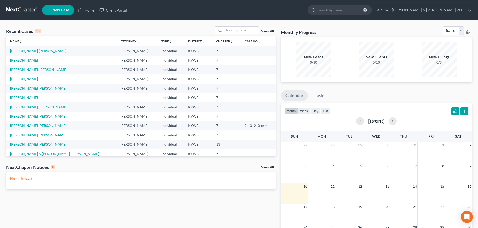
click at [20, 59] on link "[PERSON_NAME]" at bounding box center [24, 60] width 28 height 4
select select "4"
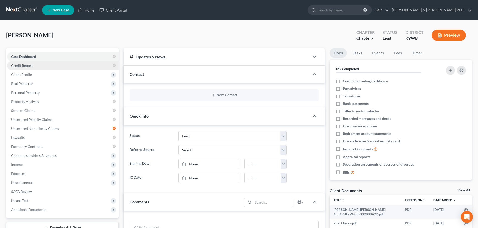
click at [21, 64] on span "Credit Report" at bounding box center [22, 65] width 22 height 4
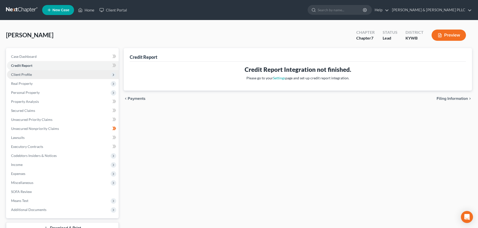
click at [18, 76] on span "Client Profile" at bounding box center [21, 74] width 21 height 4
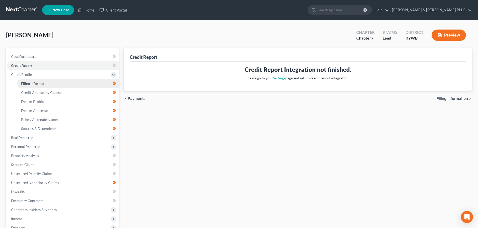
click at [38, 85] on span "Filing Information" at bounding box center [35, 84] width 28 height 4
select select "1"
select select "0"
select select "18"
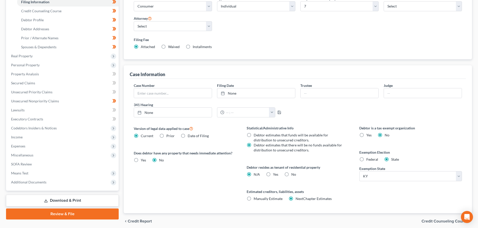
scroll to position [102, 0]
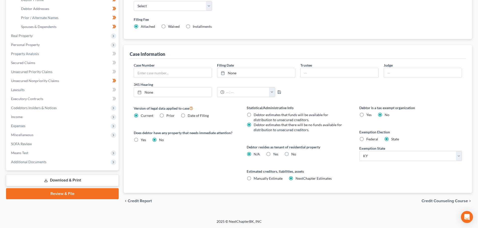
click at [366, 140] on label "Federal" at bounding box center [372, 139] width 12 height 5
click at [368, 140] on input "Federal" at bounding box center [369, 138] width 3 height 3
radio input "true"
radio input "false"
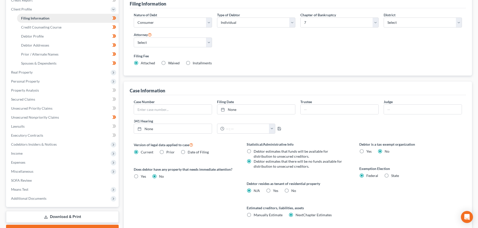
scroll to position [27, 0]
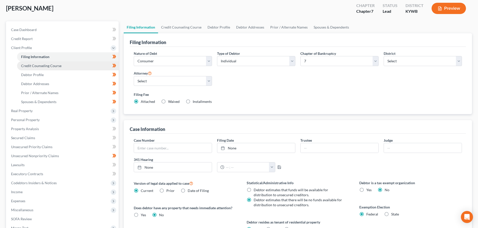
click at [40, 68] on link "Credit Counseling Course" at bounding box center [68, 65] width 102 height 9
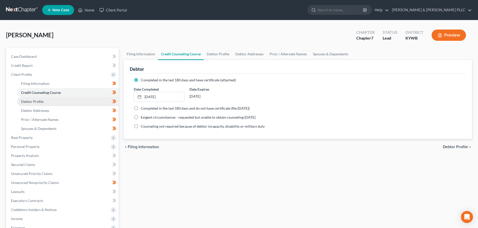
click at [35, 101] on span "Debtor Profile" at bounding box center [32, 102] width 23 height 4
select select "1"
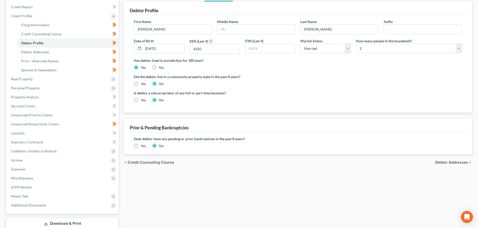
scroll to position [75, 0]
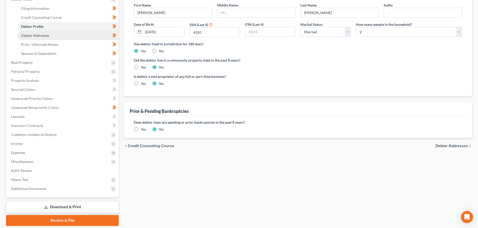
click at [56, 39] on link "Debtor Addresses" at bounding box center [68, 35] width 102 height 9
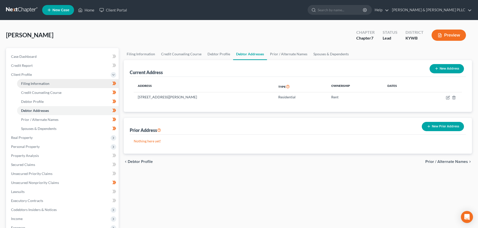
click at [37, 84] on span "Filing Information" at bounding box center [35, 84] width 28 height 4
select select "1"
select select "0"
select select "33"
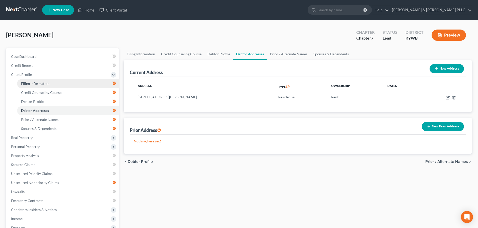
select select "0"
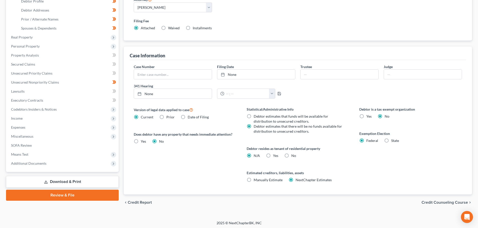
scroll to position [102, 0]
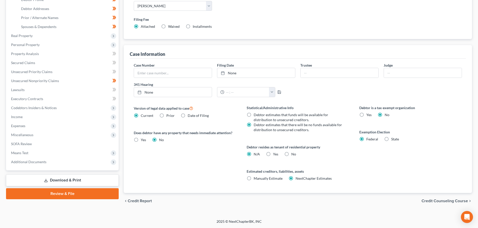
click at [273, 154] on label "Yes Yes" at bounding box center [275, 154] width 5 height 5
click at [275, 154] on input "Yes Yes" at bounding box center [276, 153] width 3 height 3
radio input "true"
radio input "false"
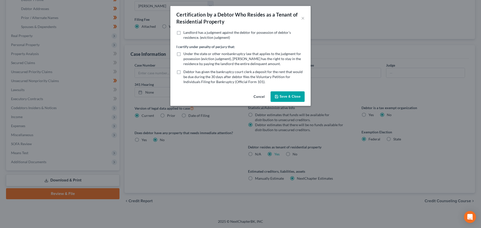
click at [288, 97] on button "Save & Close" at bounding box center [288, 97] width 34 height 11
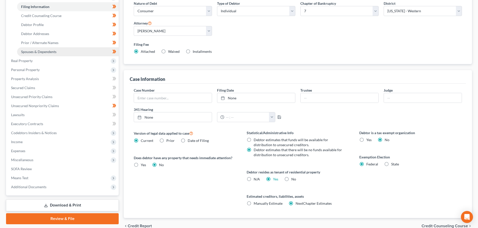
scroll to position [52, 0]
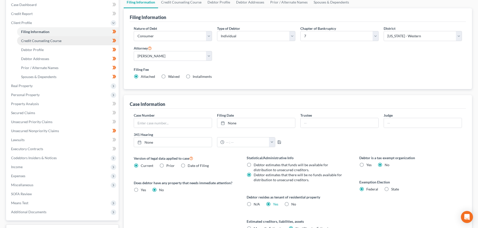
click at [51, 43] on link "Credit Counseling Course" at bounding box center [68, 40] width 102 height 9
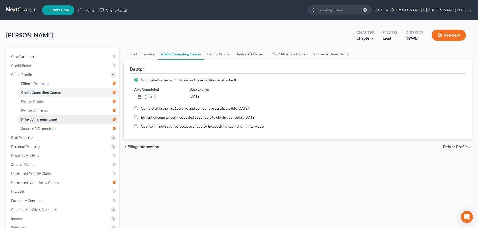
click at [69, 117] on link "Prior / Alternate Names" at bounding box center [68, 119] width 102 height 9
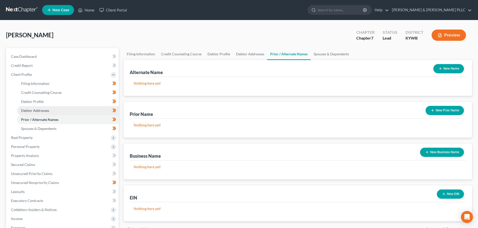
click at [53, 110] on link "Debtor Addresses" at bounding box center [68, 110] width 102 height 9
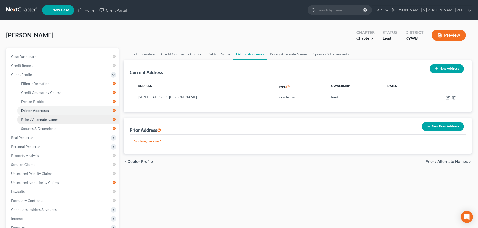
click at [37, 121] on span "Prior / Alternate Names" at bounding box center [39, 120] width 37 height 4
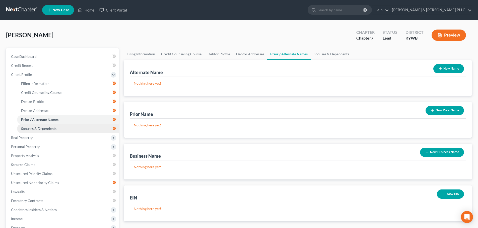
click at [36, 129] on span "Spouses & Dependents" at bounding box center [38, 129] width 35 height 4
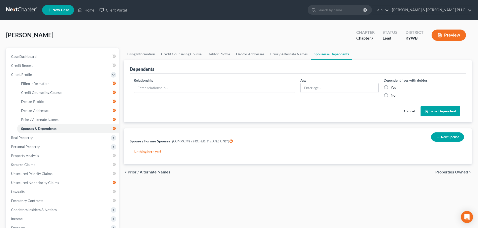
click at [146, 153] on p "Nothing here yet!" at bounding box center [298, 151] width 328 height 5
click at [439, 136] on icon "button" at bounding box center [438, 137] width 4 height 4
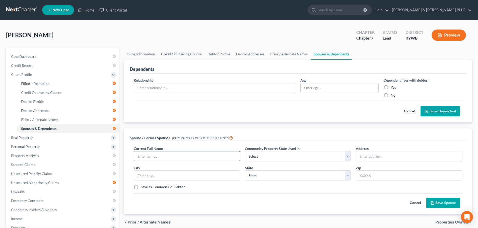
click at [146, 156] on input "text" at bounding box center [187, 157] width 106 height 10
type input "[PERSON_NAME]"
click at [173, 174] on input "text" at bounding box center [187, 176] width 106 height 10
type input "[GEOGRAPHIC_DATA]"
select select "18"
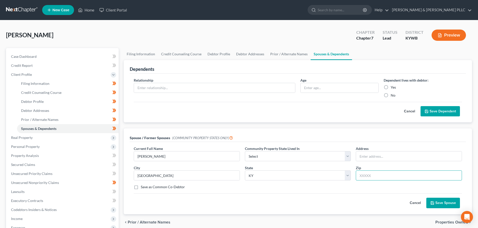
click at [366, 177] on input "text" at bounding box center [409, 176] width 106 height 10
click at [364, 155] on input "text" at bounding box center [409, 157] width 106 height 10
type input "[STREET_ADDRESS][PERSON_NAME]"
click at [373, 175] on input "text" at bounding box center [409, 176] width 106 height 10
type input "40214"
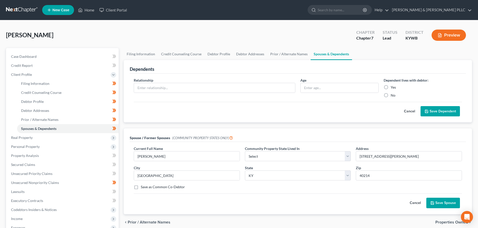
click at [434, 205] on icon "submit" at bounding box center [432, 203] width 4 height 4
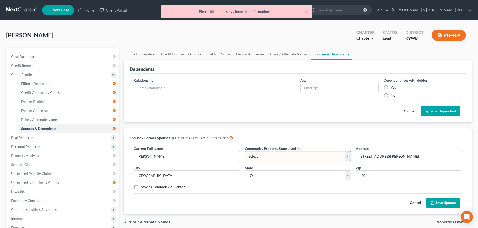
click at [263, 152] on select "Select AZ CA GU ID LA NV NM PR [GEOGRAPHIC_DATA] [GEOGRAPHIC_DATA] [GEOGRAPHIC_…" at bounding box center [298, 156] width 106 height 10
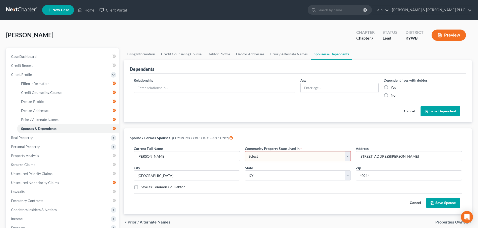
click at [245, 151] on select "Select AZ CA GU ID LA NV NM PR [GEOGRAPHIC_DATA] [GEOGRAPHIC_DATA] [GEOGRAPHIC_…" at bounding box center [298, 156] width 106 height 10
click at [438, 200] on button "Save Spouse" at bounding box center [443, 203] width 34 height 11
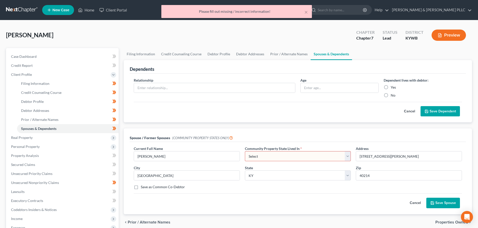
click at [415, 203] on button "Cancel" at bounding box center [415, 203] width 22 height 10
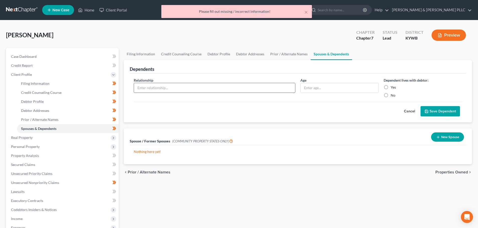
click at [173, 87] on input "text" at bounding box center [214, 88] width 161 height 10
type input "Spouse"
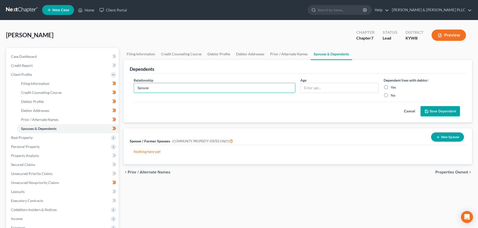
click at [390, 90] on label "Yes" at bounding box center [392, 87] width 5 height 5
click at [392, 88] on input "Yes" at bounding box center [393, 86] width 3 height 3
radio input "true"
click at [336, 87] on input "text" at bounding box center [339, 88] width 78 height 10
click at [438, 111] on button "Save Dependent" at bounding box center [439, 111] width 39 height 11
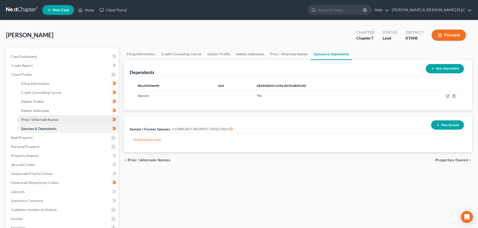
click at [51, 119] on span "Prior / Alternate Names" at bounding box center [39, 120] width 37 height 4
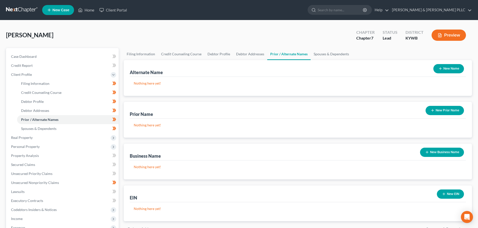
click at [450, 69] on button "New Name" at bounding box center [448, 68] width 31 height 9
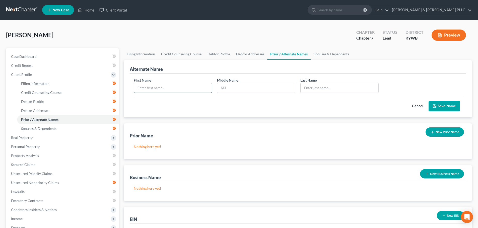
click at [171, 89] on input "text" at bounding box center [173, 88] width 78 height 10
type input "[PERSON_NAME]"
click at [444, 105] on button "Save Name" at bounding box center [443, 106] width 31 height 11
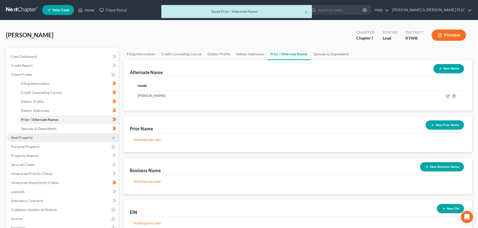
click at [22, 139] on span "Real Property" at bounding box center [22, 138] width 22 height 4
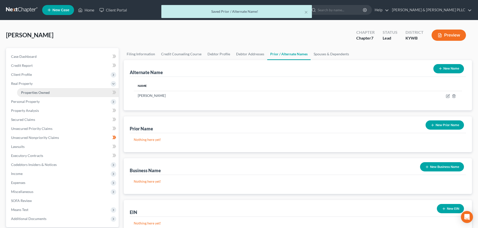
click at [42, 93] on span "Properties Owned" at bounding box center [35, 93] width 29 height 4
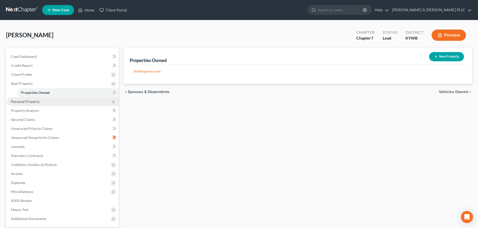
click at [29, 102] on span "Personal Property" at bounding box center [25, 102] width 29 height 4
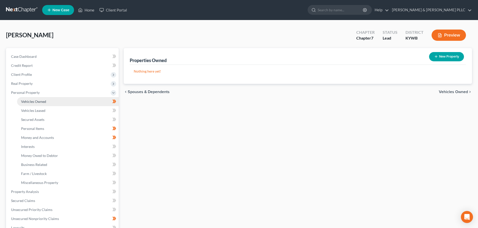
click at [49, 101] on link "Vehicles Owned" at bounding box center [68, 101] width 102 height 9
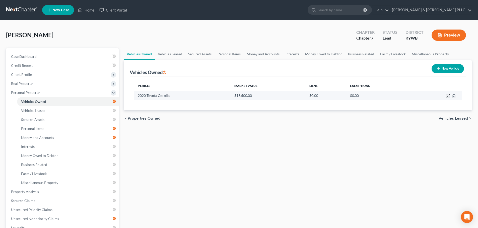
click at [448, 97] on icon "button" at bounding box center [448, 96] width 4 height 4
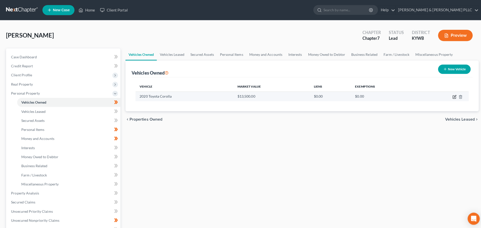
select select "0"
select select "6"
select select "2"
select select "0"
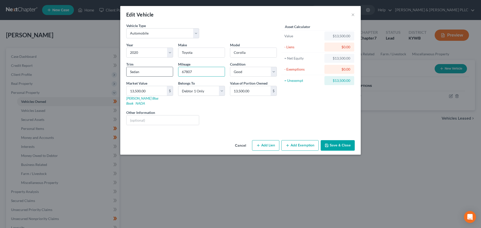
drag, startPoint x: 196, startPoint y: 71, endPoint x: 159, endPoint y: 75, distance: 37.3
click at [159, 75] on div "Year Select 2026 2025 2024 2023 2022 2021 2020 2019 2018 2017 2016 2015 2014 20…" at bounding box center [202, 85] width 156 height 87
type input "225847"
click at [264, 140] on button "Add Lien" at bounding box center [265, 145] width 27 height 11
select select "0"
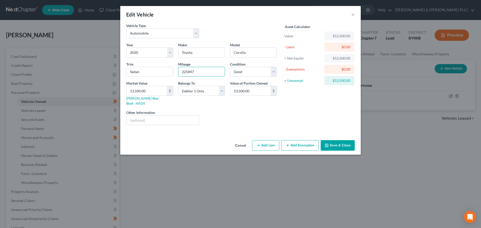
select select "0"
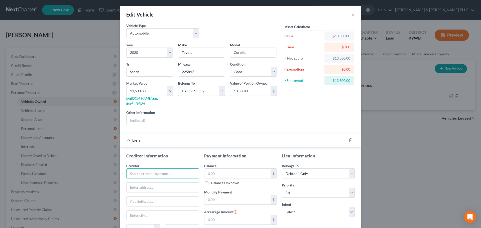
click at [152, 170] on input "text" at bounding box center [162, 174] width 73 height 10
type input "Bank of America"
click at [221, 170] on input "text" at bounding box center [238, 174] width 66 height 10
type input "11,214"
click at [145, 211] on input "text" at bounding box center [163, 216] width 72 height 10
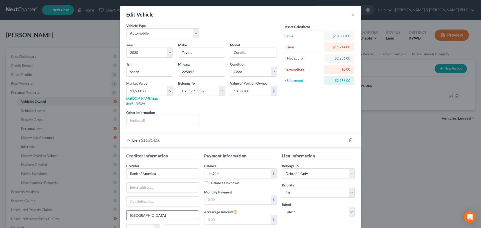
type input "[GEOGRAPHIC_DATA]"
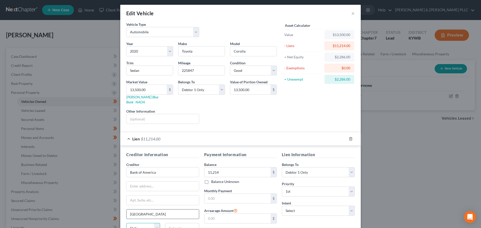
select select "9"
type input "32232"
click at [242, 194] on input "text" at bounding box center [238, 199] width 66 height 10
type input "404"
click at [308, 206] on select "Select Surrender Redeem Reaffirm Avoid Other" at bounding box center [318, 211] width 73 height 10
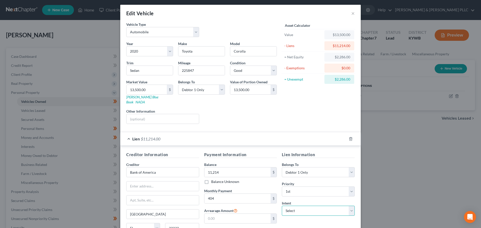
select select "2"
click at [282, 206] on select "Select Surrender Redeem Reaffirm Avoid Other" at bounding box center [318, 211] width 73 height 10
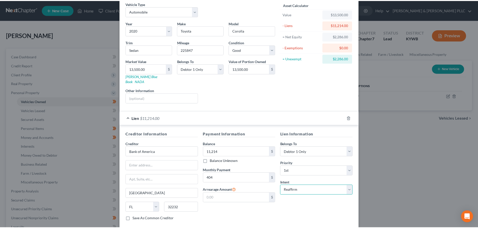
scroll to position [46, 0]
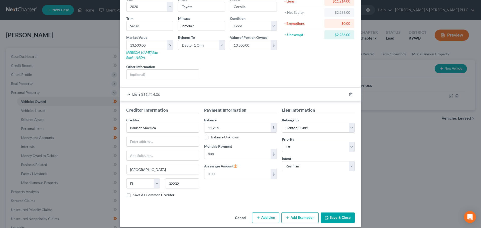
click at [335, 213] on button "Save & Close" at bounding box center [338, 218] width 34 height 11
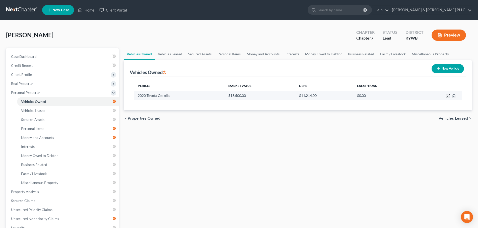
click at [448, 95] on icon "button" at bounding box center [448, 96] width 4 height 4
select select "0"
select select "6"
select select "2"
select select "0"
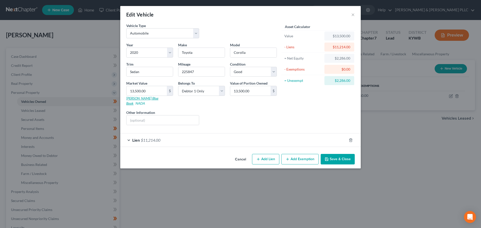
click at [138, 97] on link "[PERSON_NAME] Blue Book" at bounding box center [142, 100] width 32 height 9
type input "7"
type input "7.00"
type input "70"
type input "70.00"
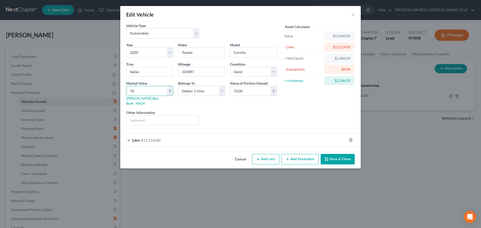
type input "708"
type input "708.00"
type input "7089"
type input "7,089.00"
type input "7,089"
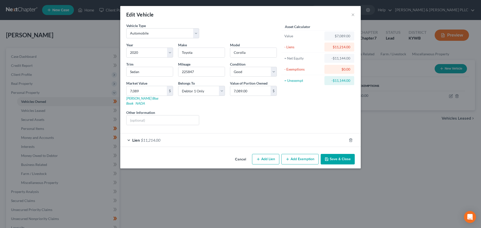
click at [342, 155] on button "Save & Close" at bounding box center [338, 159] width 34 height 11
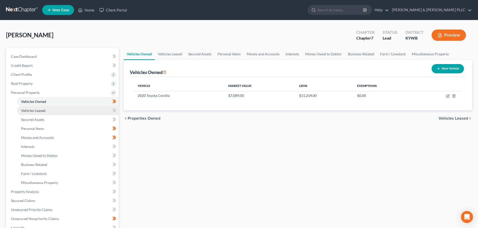
click at [40, 113] on link "Vehicles Leased" at bounding box center [68, 110] width 102 height 9
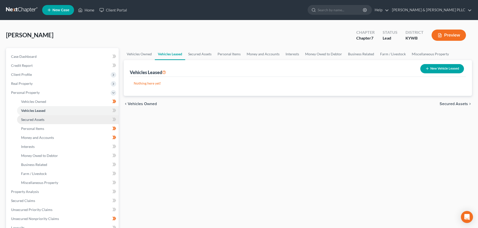
click at [38, 118] on span "Secured Assets" at bounding box center [32, 120] width 23 height 4
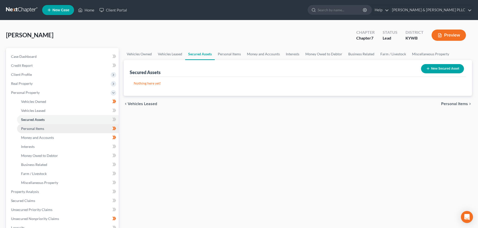
click at [32, 130] on span "Personal Items" at bounding box center [32, 129] width 23 height 4
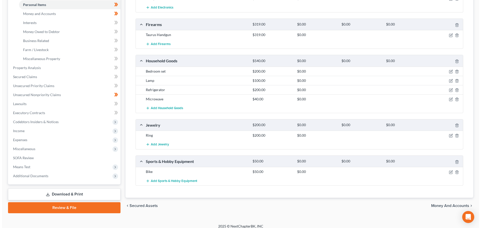
scroll to position [129, 0]
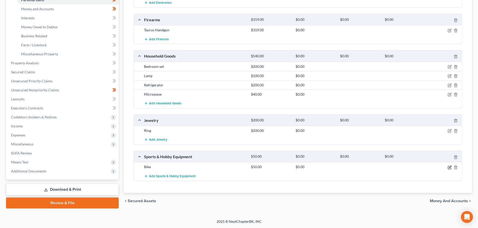
click at [449, 168] on icon "button" at bounding box center [450, 167] width 2 height 2
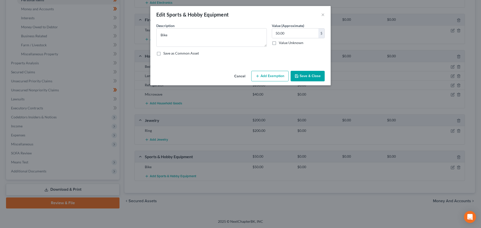
click at [279, 77] on button "Add Exemption" at bounding box center [270, 76] width 37 height 11
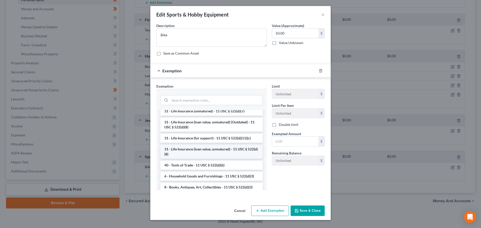
scroll to position [425, 0]
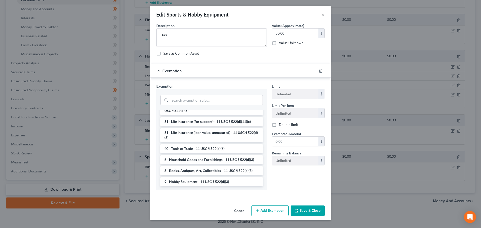
click at [308, 209] on button "Save & Close" at bounding box center [308, 211] width 34 height 11
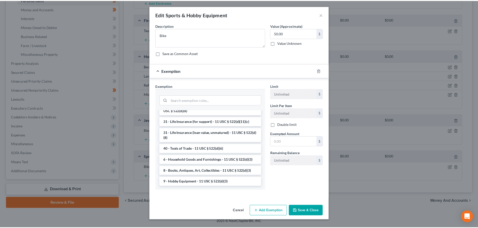
scroll to position [435, 0]
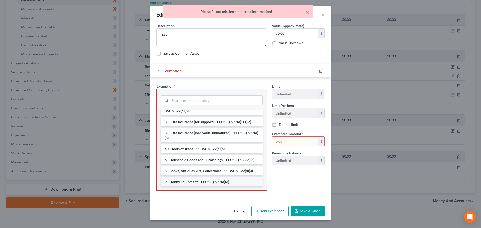
click at [178, 182] on li "9 - Hobby Equipment - 11 USC § 522(d)(3)" at bounding box center [212, 182] width 102 height 9
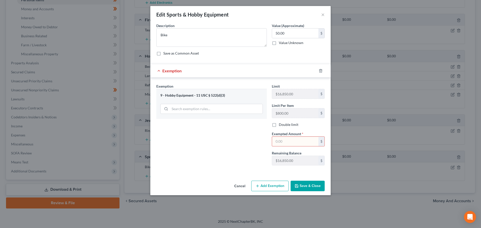
click at [282, 141] on input "text" at bounding box center [295, 142] width 46 height 10
type input "50.00"
click at [310, 185] on button "Save & Close" at bounding box center [308, 186] width 34 height 11
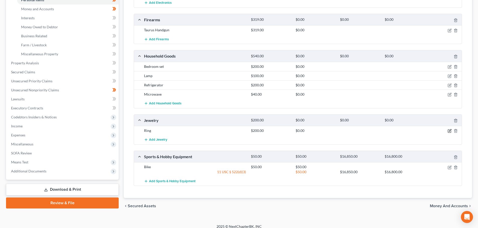
click at [450, 131] on icon "button" at bounding box center [450, 131] width 2 height 2
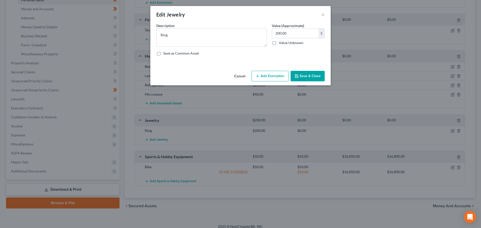
click at [273, 77] on button "Add Exemption" at bounding box center [270, 76] width 37 height 11
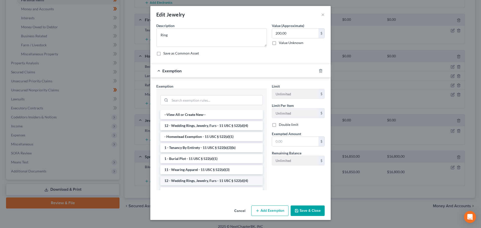
click at [188, 181] on li "12 - Wedding Rings, Jewelry, Furs - 11 USC § 522(d)(4)" at bounding box center [211, 181] width 103 height 9
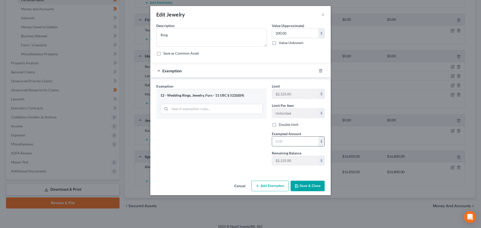
click at [285, 141] on input "text" at bounding box center [295, 142] width 46 height 10
type input "200"
click at [302, 185] on button "Save & Close" at bounding box center [308, 186] width 34 height 11
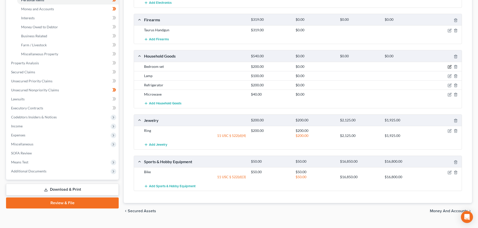
click at [450, 66] on icon "button" at bounding box center [449, 67] width 4 height 4
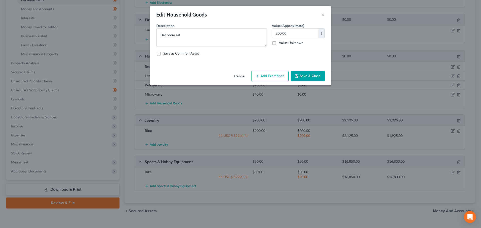
click at [272, 76] on button "Add Exemption" at bounding box center [270, 76] width 37 height 11
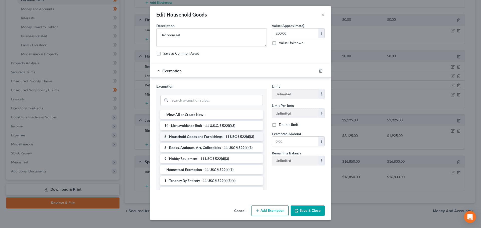
click at [211, 136] on li "6 - Household Goods and Furnishings - 11 USC § 522(d)(3)" at bounding box center [211, 136] width 103 height 9
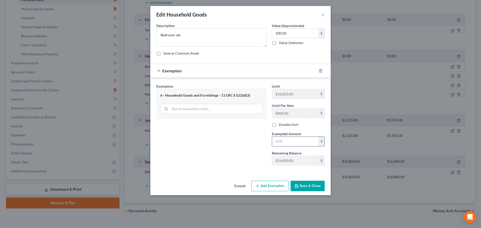
click at [280, 140] on input "text" at bounding box center [295, 142] width 46 height 10
type input "200.00"
click at [312, 185] on button "Save & Close" at bounding box center [308, 186] width 34 height 11
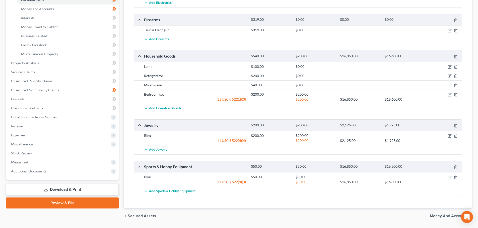
click at [450, 76] on icon "button" at bounding box center [449, 76] width 4 height 4
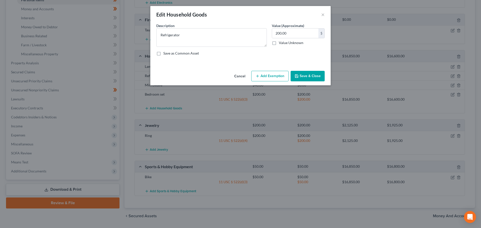
click at [270, 76] on button "Add Exemption" at bounding box center [270, 76] width 37 height 11
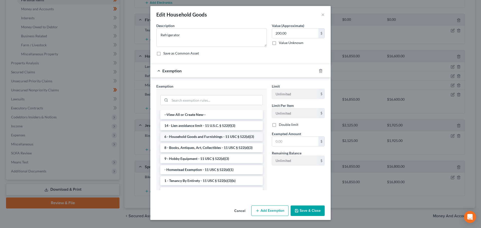
click at [200, 137] on li "6 - Household Goods and Furnishings - 11 USC § 522(d)(3)" at bounding box center [211, 136] width 103 height 9
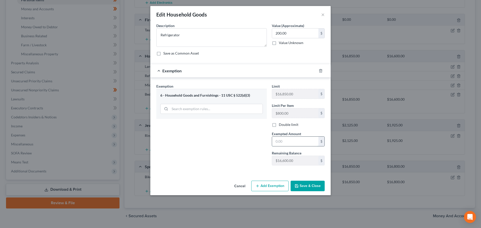
click at [285, 142] on input "text" at bounding box center [295, 142] width 46 height 10
type input "200"
click at [304, 185] on button "Save & Close" at bounding box center [308, 186] width 34 height 11
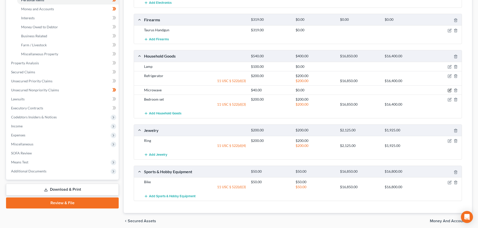
click at [449, 89] on icon "button" at bounding box center [449, 90] width 3 height 3
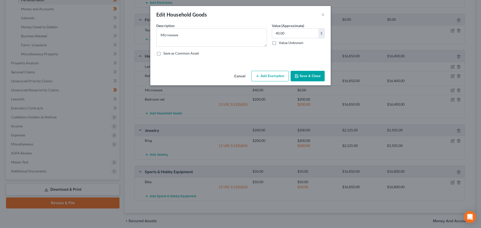
click at [279, 74] on button "Add Exemption" at bounding box center [270, 76] width 37 height 11
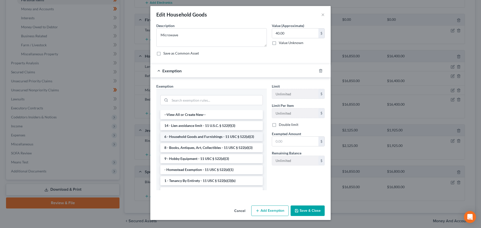
click at [219, 136] on li "6 - Household Goods and Furnishings - 11 USC § 522(d)(3)" at bounding box center [211, 136] width 103 height 9
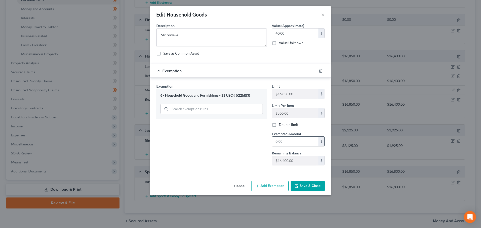
click at [286, 143] on input "text" at bounding box center [295, 142] width 46 height 10
type input "40"
click at [306, 187] on button "Save & Close" at bounding box center [308, 186] width 34 height 11
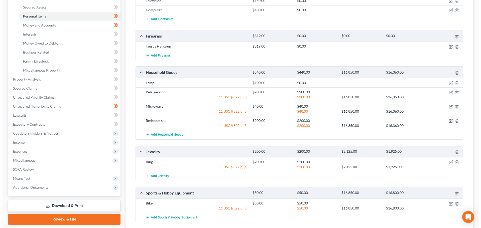
scroll to position [104, 0]
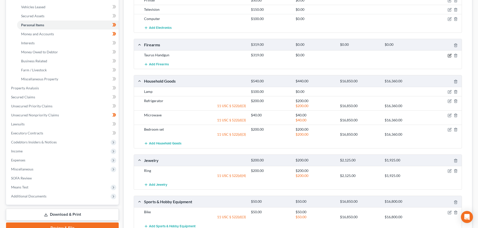
click at [449, 55] on icon "button" at bounding box center [449, 56] width 4 height 4
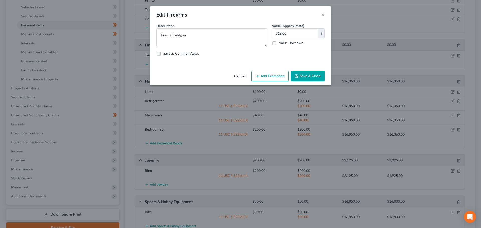
click at [270, 74] on button "Add Exemption" at bounding box center [270, 76] width 37 height 11
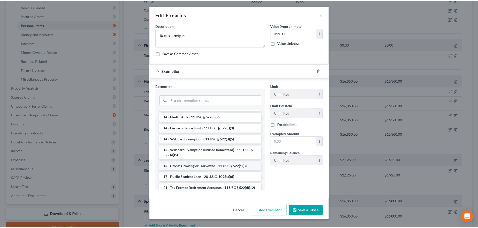
scroll to position [75, 0]
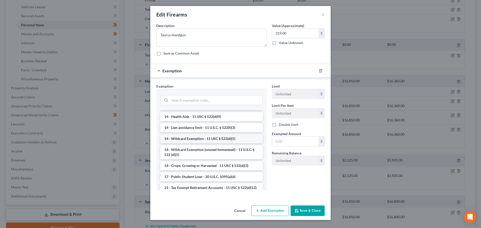
click at [200, 139] on li "14 - Wildcard Exemption - 11 USC § 522(d)(5)" at bounding box center [211, 138] width 103 height 9
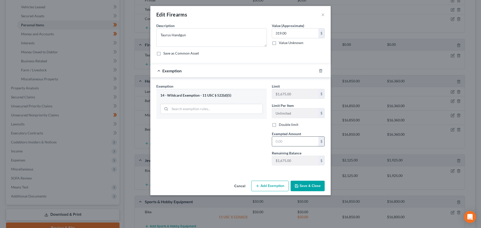
click at [299, 141] on input "text" at bounding box center [295, 142] width 46 height 10
type input "319"
click at [308, 185] on button "Save & Close" at bounding box center [308, 186] width 34 height 11
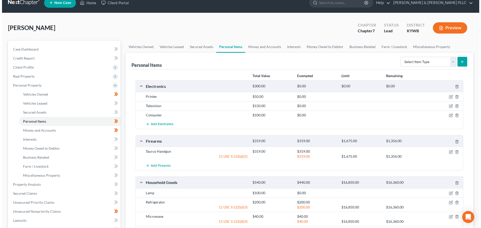
scroll to position [4, 0]
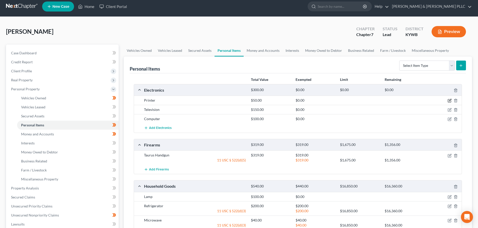
click at [449, 100] on icon "button" at bounding box center [449, 101] width 4 height 4
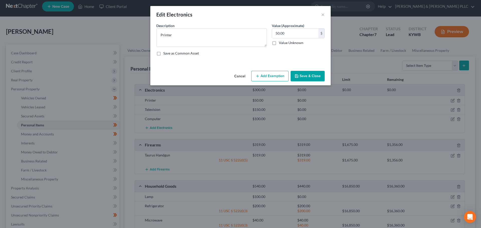
click at [277, 76] on button "Add Exemption" at bounding box center [270, 76] width 37 height 11
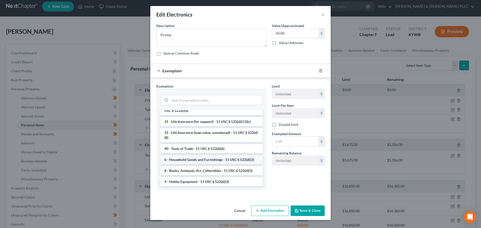
scroll to position [403, 0]
click at [206, 161] on li "6 - Household Goods and Furnishings - 11 USC § 522(d)(3)" at bounding box center [211, 159] width 103 height 9
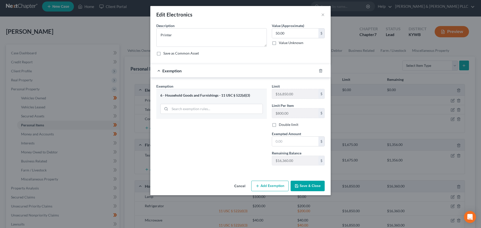
click at [292, 148] on div "Limit $16,850.00 $ Limit Per Item $800.00 $ Double limit Exempted Amount * $ Re…" at bounding box center [299, 127] width 58 height 86
click at [288, 142] on input "text" at bounding box center [295, 142] width 46 height 10
type input "50.00"
click at [305, 187] on button "Save & Close" at bounding box center [308, 186] width 34 height 11
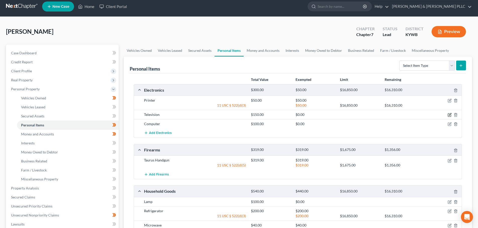
click at [450, 115] on icon "button" at bounding box center [449, 115] width 4 height 4
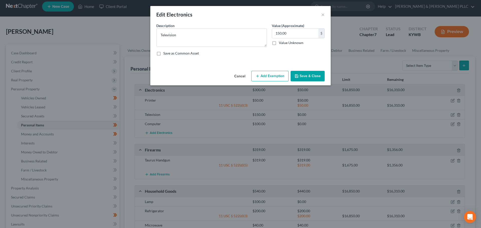
click at [270, 75] on button "Add Exemption" at bounding box center [270, 76] width 37 height 11
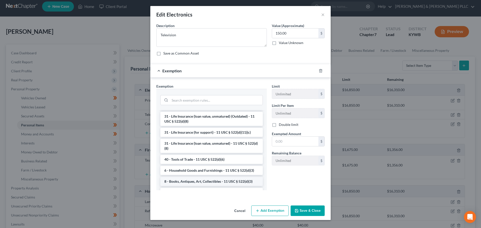
scroll to position [401, 0]
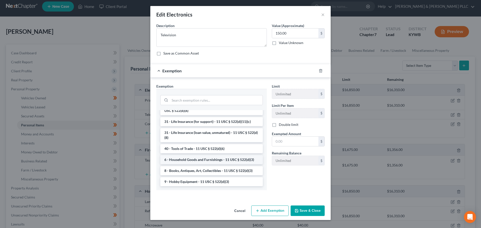
click at [202, 163] on li "6 - Household Goods and Furnishings - 11 USC § 522(d)(3)" at bounding box center [211, 159] width 103 height 9
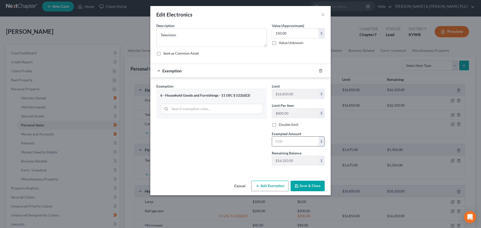
click at [297, 142] on input "text" at bounding box center [295, 142] width 46 height 10
type input "150.00"
click at [308, 185] on button "Save & Close" at bounding box center [308, 186] width 34 height 11
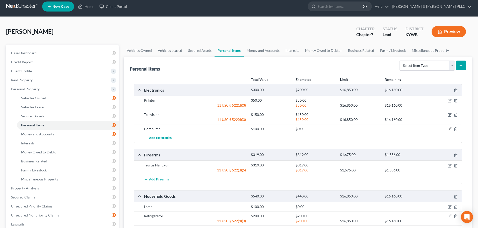
click at [449, 129] on icon "button" at bounding box center [449, 129] width 4 height 4
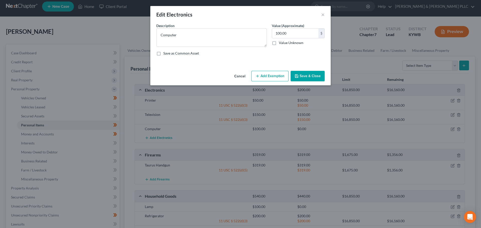
click at [278, 76] on button "Add Exemption" at bounding box center [270, 76] width 37 height 11
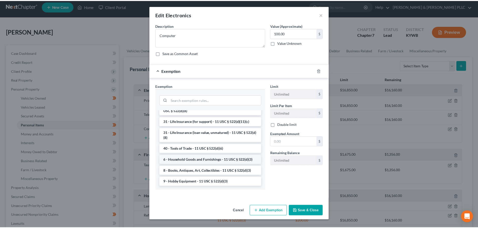
scroll to position [403, 0]
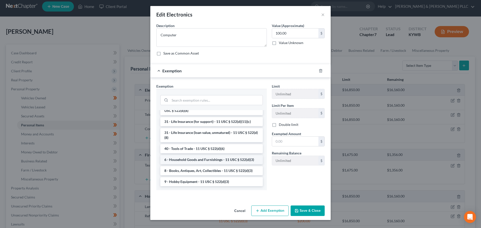
click at [206, 161] on li "6 - Household Goods and Furnishings - 11 USC § 522(d)(3)" at bounding box center [211, 159] width 103 height 9
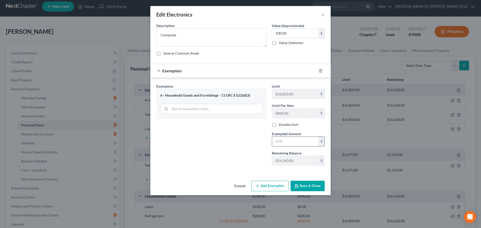
click at [296, 142] on input "text" at bounding box center [295, 142] width 46 height 10
type input "100.00"
click at [309, 184] on button "Save & Close" at bounding box center [308, 186] width 34 height 11
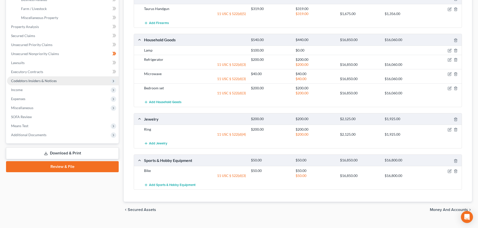
scroll to position [174, 0]
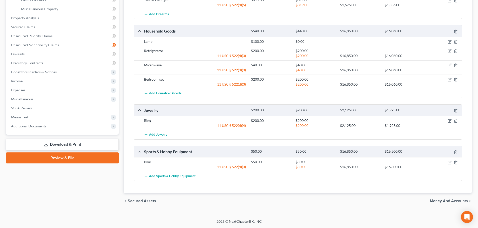
click at [446, 201] on span "Money and Accounts" at bounding box center [449, 201] width 38 height 4
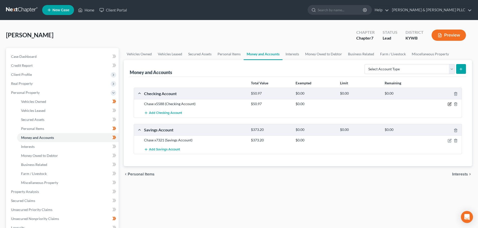
click at [450, 105] on icon "button" at bounding box center [450, 104] width 2 height 2
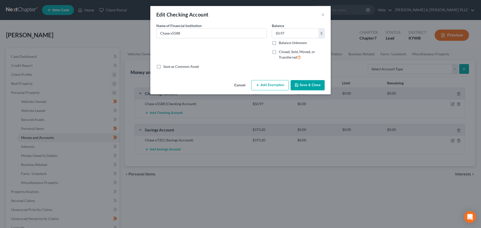
click at [270, 86] on button "Add Exemption" at bounding box center [270, 85] width 37 height 11
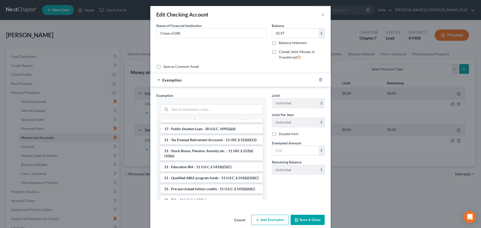
scroll to position [113, 0]
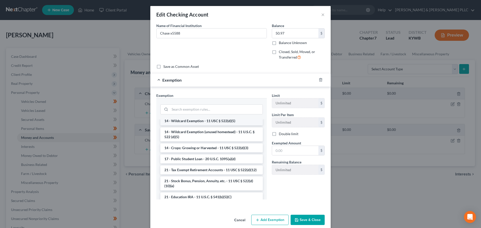
click at [186, 121] on li "14 - Wildcard Exemption - 11 USC § 522(d)(5)" at bounding box center [211, 121] width 103 height 9
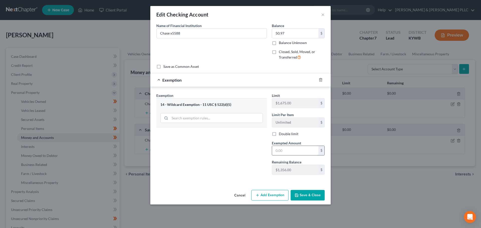
click at [293, 150] on input "text" at bounding box center [295, 151] width 46 height 10
type input "50.97"
click at [308, 194] on button "Save & Close" at bounding box center [308, 195] width 34 height 11
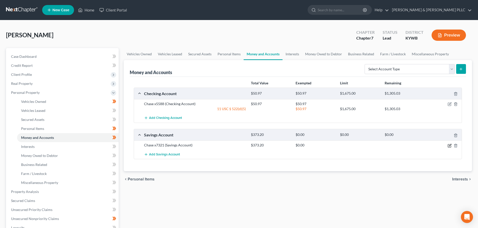
click at [449, 146] on icon "button" at bounding box center [449, 146] width 4 height 4
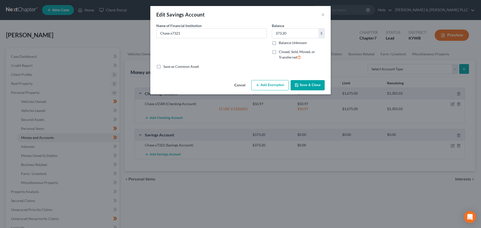
click at [275, 84] on button "Add Exemption" at bounding box center [270, 85] width 37 height 11
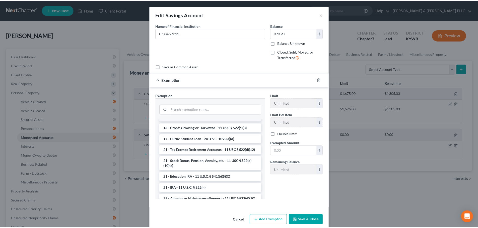
scroll to position [125, 0]
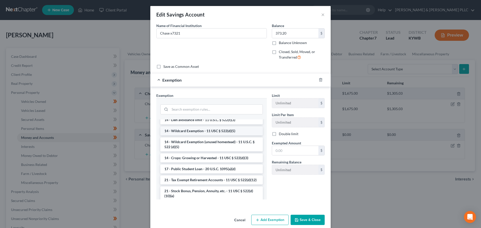
click at [182, 135] on li "14 - Wildcard Exemption - 11 USC § 522(d)(5)" at bounding box center [211, 131] width 103 height 9
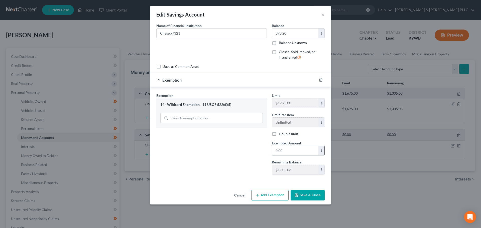
click at [285, 152] on input "text" at bounding box center [295, 151] width 46 height 10
type input "373.20"
click at [303, 197] on button "Save & Close" at bounding box center [308, 195] width 34 height 11
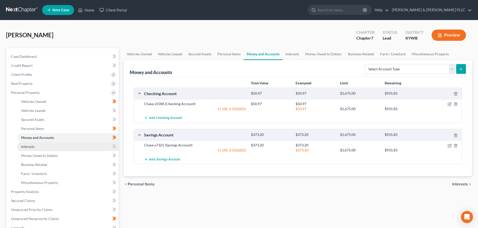
click at [28, 146] on span "Interests" at bounding box center [28, 147] width 14 height 4
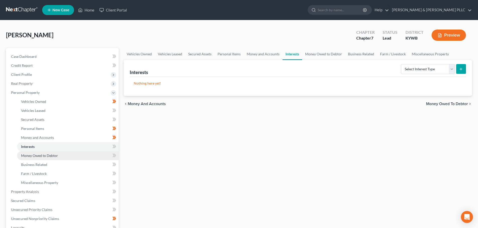
click at [41, 155] on span "Money Owed to Debtor" at bounding box center [39, 156] width 37 height 4
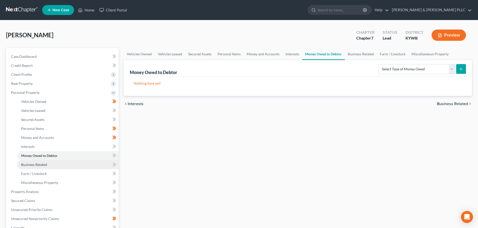
click at [34, 165] on span "Business Related" at bounding box center [34, 165] width 26 height 4
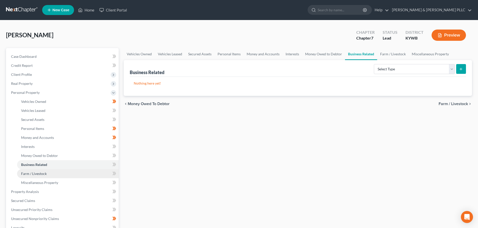
click at [46, 173] on span "Farm / Livestock" at bounding box center [34, 174] width 26 height 4
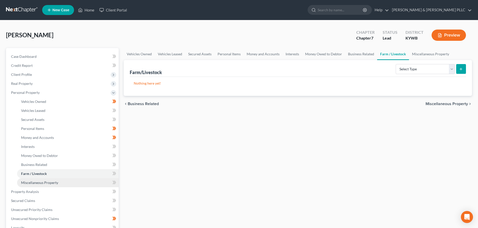
click at [46, 184] on span "Miscellaneous Property" at bounding box center [39, 183] width 37 height 4
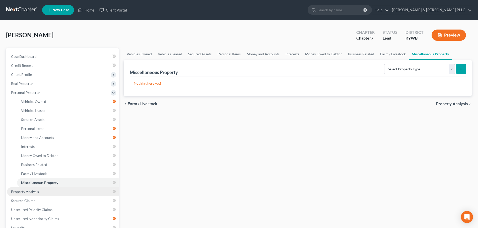
click at [25, 192] on span "Property Analysis" at bounding box center [25, 192] width 28 height 4
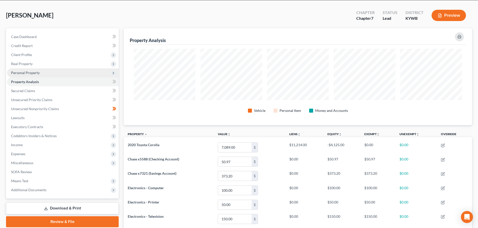
scroll to position [17, 0]
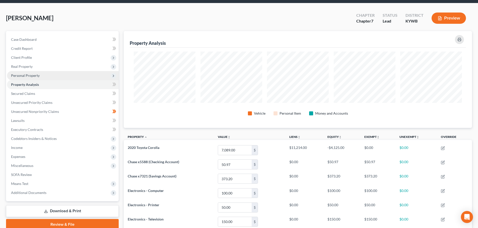
click at [39, 76] on span "Personal Property" at bounding box center [63, 75] width 112 height 9
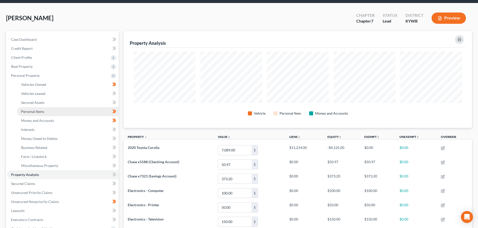
click at [45, 111] on link "Personal Items" at bounding box center [68, 111] width 102 height 9
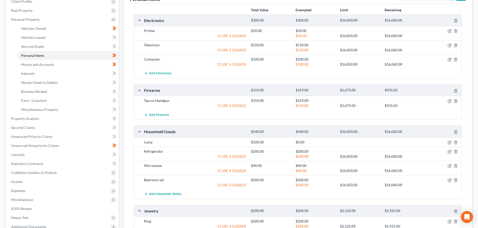
scroll to position [75, 0]
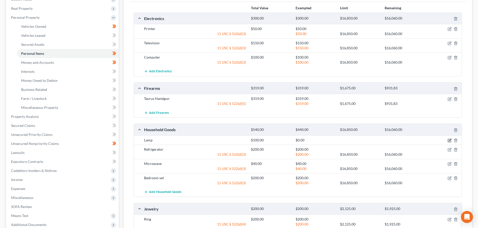
click at [449, 140] on icon "button" at bounding box center [449, 141] width 4 height 4
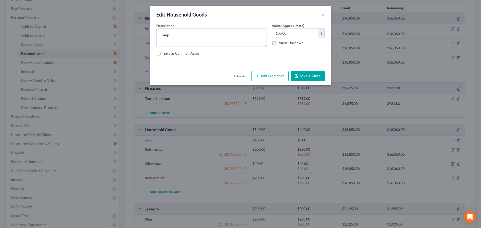
click at [269, 74] on button "Add Exemption" at bounding box center [270, 76] width 37 height 11
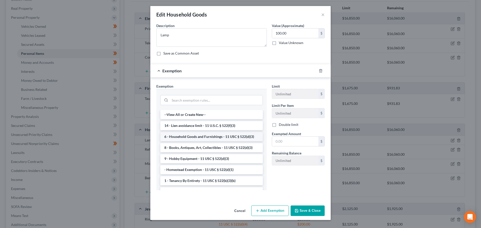
click at [190, 136] on li "6 - Household Goods and Furnishings - 11 USC § 522(d)(3)" at bounding box center [211, 136] width 103 height 9
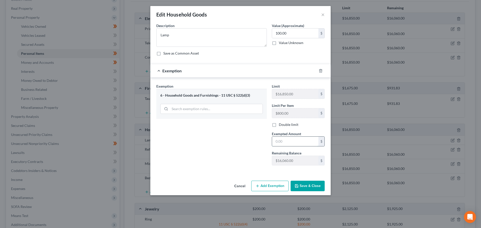
click at [295, 145] on input "text" at bounding box center [295, 142] width 46 height 10
type input "100.00"
click at [310, 186] on button "Save & Close" at bounding box center [308, 186] width 34 height 11
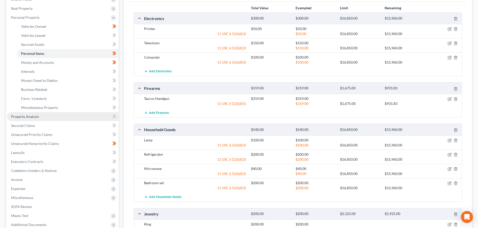
click at [19, 119] on link "Property Analysis" at bounding box center [63, 116] width 112 height 9
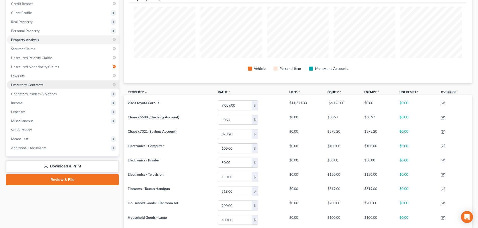
scroll to position [50, 0]
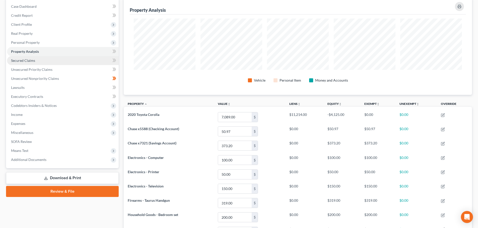
click at [27, 60] on span "Secured Claims" at bounding box center [23, 60] width 24 height 4
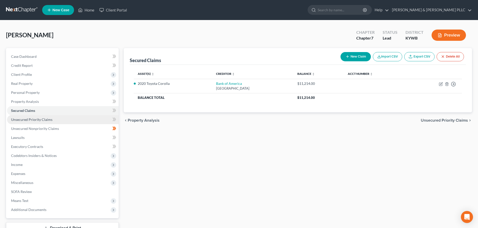
click at [36, 120] on span "Unsecured Priority Claims" at bounding box center [31, 120] width 41 height 4
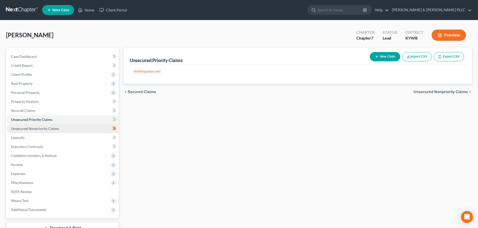
click at [23, 130] on span "Unsecured Nonpriority Claims" at bounding box center [35, 129] width 48 height 4
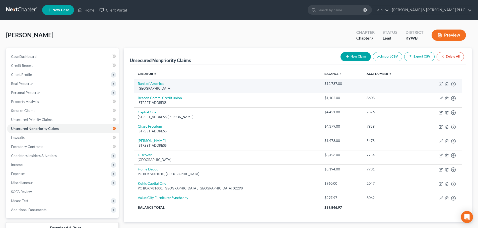
click at [145, 83] on link "Bank of America" at bounding box center [151, 84] width 26 height 4
select select "9"
select select "0"
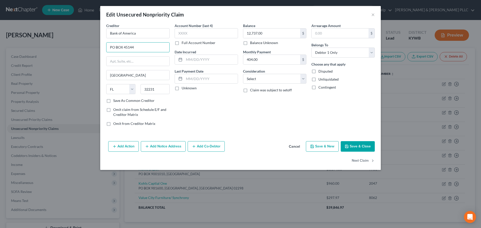
drag, startPoint x: 135, startPoint y: 48, endPoint x: 100, endPoint y: 47, distance: 35.1
click at [100, 47] on div "Edit Unsecured Nonpriority Claim × Creditor * Bank of America [GEOGRAPHIC_DATA]…" at bounding box center [240, 114] width 481 height 228
click at [247, 112] on div "Balance 12,737.00 $ Balance Unknown Balance Undetermined 12,737.00 $ Balance Un…" at bounding box center [275, 76] width 68 height 107
click at [355, 145] on button "Save & Close" at bounding box center [358, 146] width 34 height 11
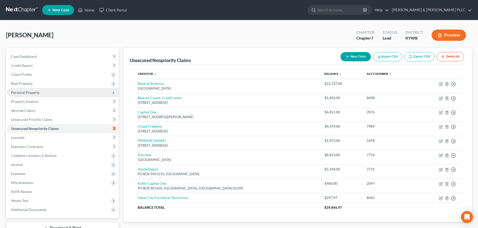
click at [114, 93] on icon at bounding box center [113, 93] width 4 height 4
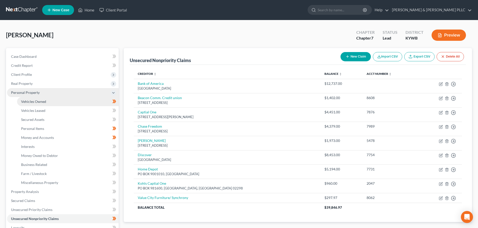
click at [73, 99] on link "Vehicles Owned" at bounding box center [68, 101] width 102 height 9
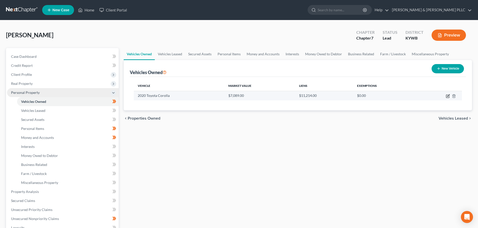
click at [447, 96] on icon "button" at bounding box center [448, 96] width 2 height 2
select select "0"
select select "6"
select select "2"
select select "0"
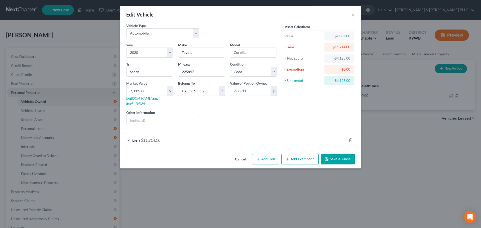
click at [129, 136] on div "Lien $11,214.00" at bounding box center [233, 140] width 227 height 13
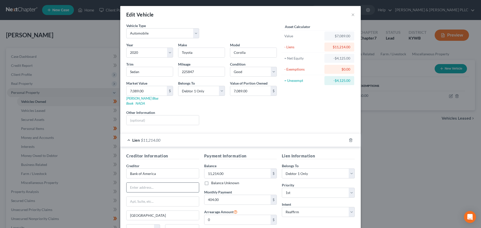
click at [150, 183] on input "text" at bounding box center [163, 188] width 72 height 10
paste input "PO BOX 45144"
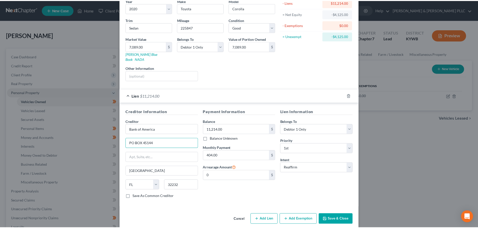
scroll to position [46, 0]
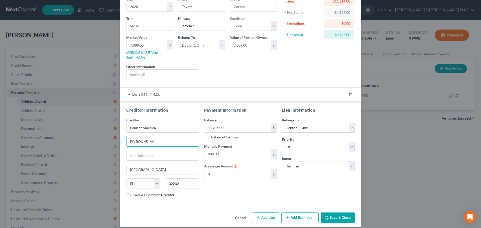
drag, startPoint x: 140, startPoint y: 136, endPoint x: 153, endPoint y: 157, distance: 24.8
click at [142, 139] on input "PO BOX 45144" at bounding box center [163, 142] width 72 height 10
type input "PO Box 45144"
click at [340, 213] on button "Save & Close" at bounding box center [338, 218] width 34 height 11
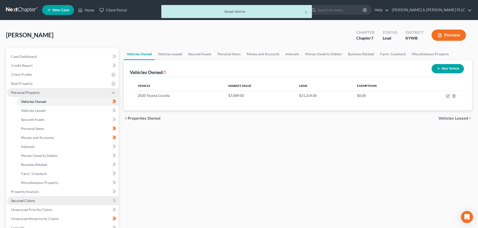
click at [42, 200] on link "Secured Claims" at bounding box center [63, 201] width 112 height 9
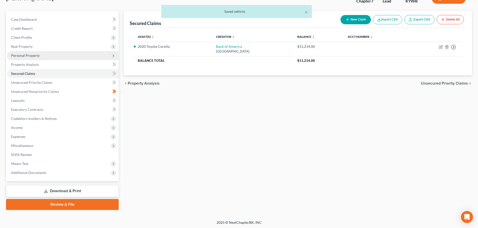
scroll to position [38, 0]
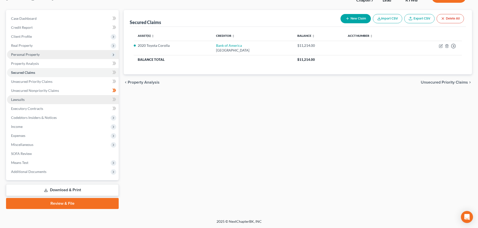
click at [19, 100] on span "Lawsuits" at bounding box center [18, 100] width 14 height 4
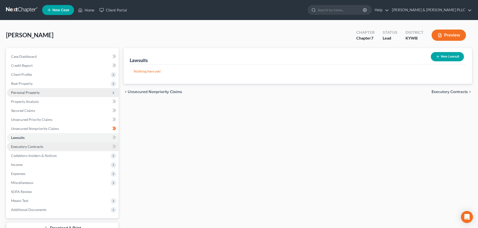
click at [48, 146] on link "Executory Contracts" at bounding box center [63, 146] width 112 height 9
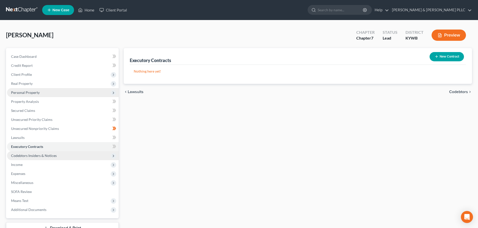
click at [58, 156] on span "Codebtors Insiders & Notices" at bounding box center [63, 155] width 112 height 9
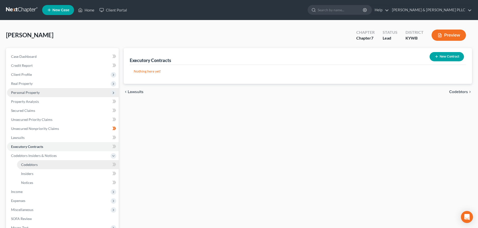
click at [46, 167] on link "Codebtors" at bounding box center [68, 164] width 102 height 9
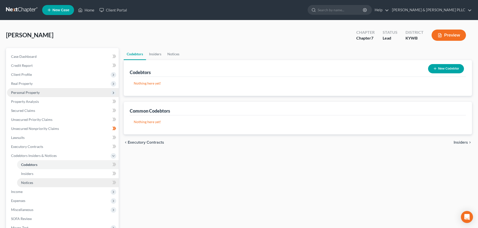
click at [41, 184] on link "Notices" at bounding box center [68, 183] width 102 height 9
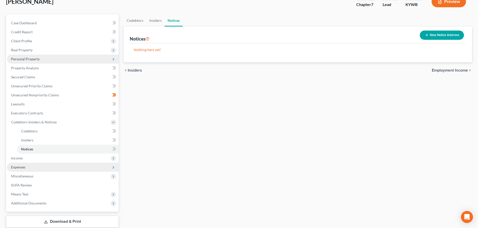
scroll to position [65, 0]
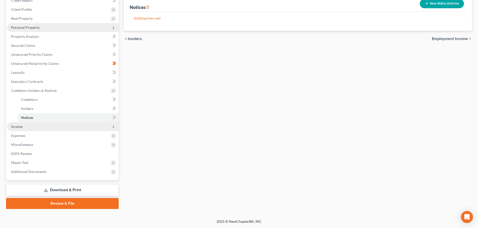
click at [38, 128] on span "Income" at bounding box center [63, 126] width 112 height 9
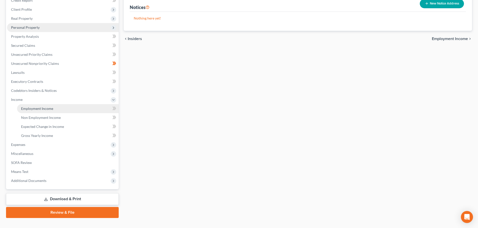
click at [60, 109] on link "Employment Income" at bounding box center [68, 108] width 102 height 9
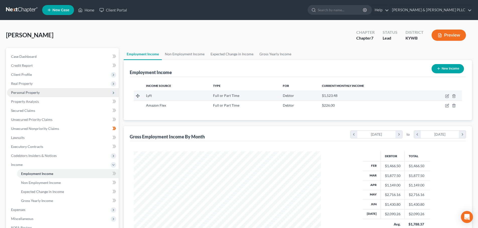
scroll to position [94, 197]
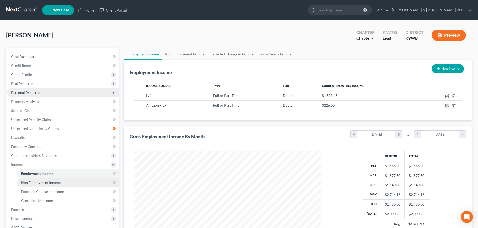
click at [72, 183] on link "Non Employment Income" at bounding box center [68, 183] width 102 height 9
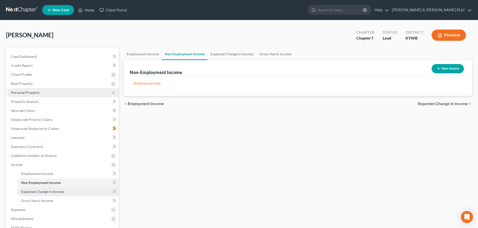
click at [68, 194] on link "Expected Change in Income" at bounding box center [68, 192] width 102 height 9
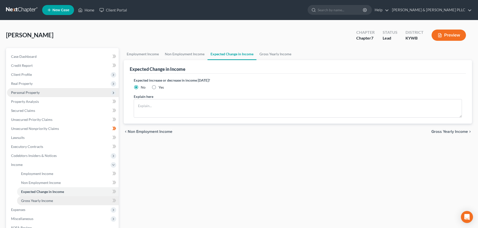
click at [68, 203] on link "Gross Yearly Income" at bounding box center [68, 201] width 102 height 9
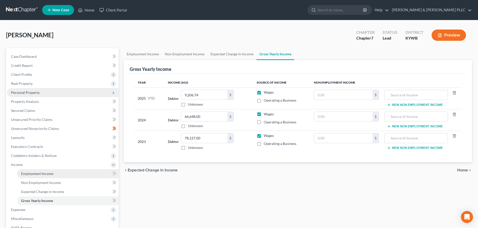
click at [48, 172] on span "Employment Income" at bounding box center [37, 174] width 32 height 4
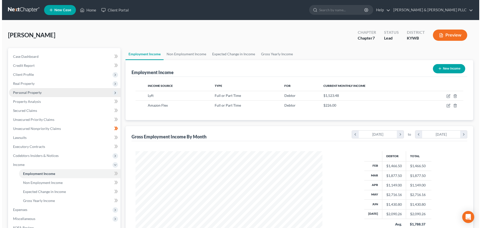
scroll to position [94, 197]
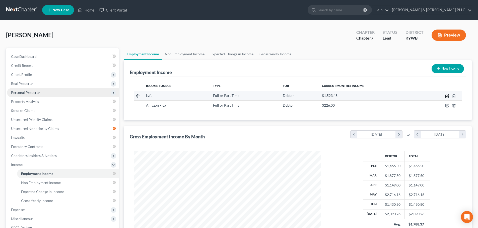
click at [446, 96] on icon "button" at bounding box center [447, 96] width 4 height 4
select select "0"
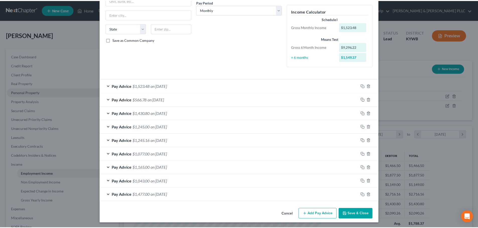
scroll to position [81, 0]
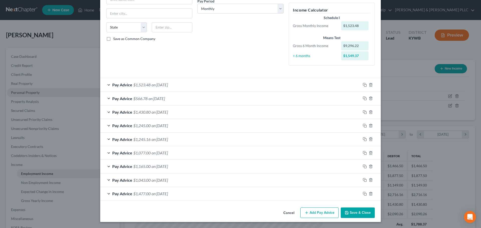
click at [358, 211] on button "Save & Close" at bounding box center [358, 213] width 34 height 11
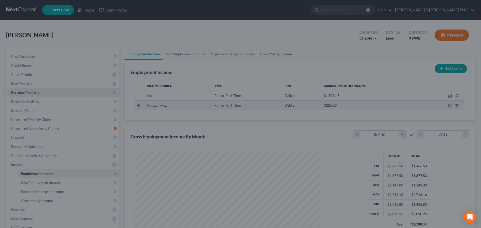
scroll to position [250681, 250578]
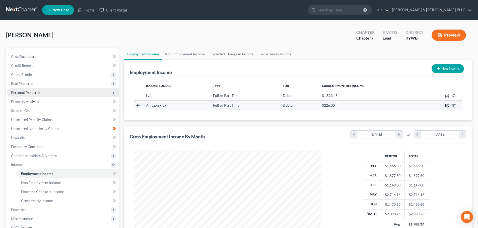
click at [447, 105] on icon "button" at bounding box center [447, 106] width 4 height 4
select select "0"
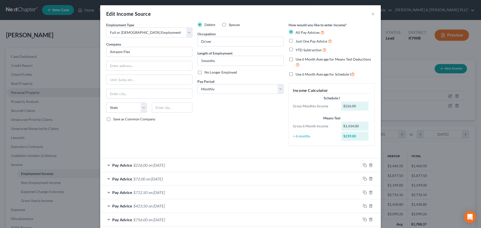
scroll to position [0, 0]
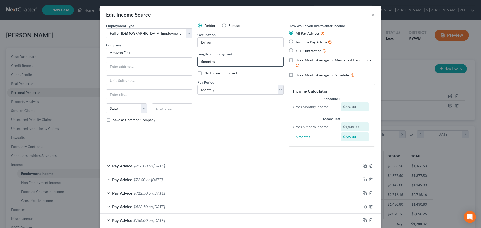
click at [202, 60] on input "5months" at bounding box center [241, 62] width 86 height 10
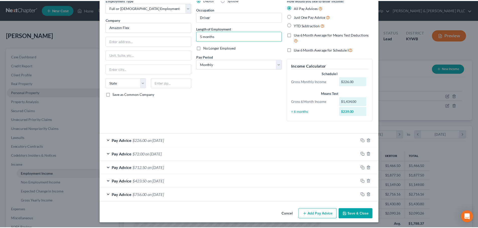
scroll to position [27, 0]
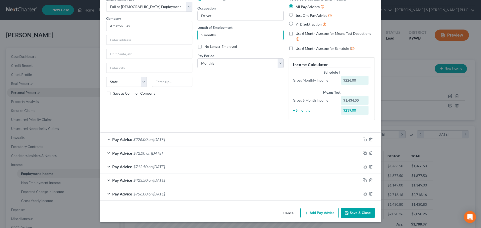
type input "5 months"
click at [355, 212] on button "Save & Close" at bounding box center [358, 213] width 34 height 11
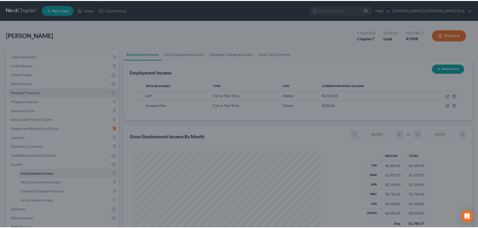
scroll to position [250681, 250578]
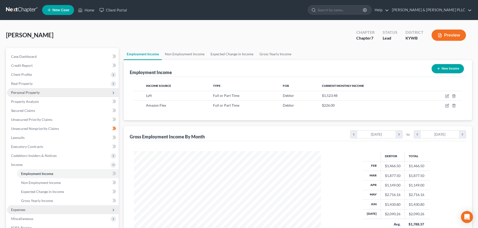
click at [24, 212] on span "Expenses" at bounding box center [18, 210] width 14 height 4
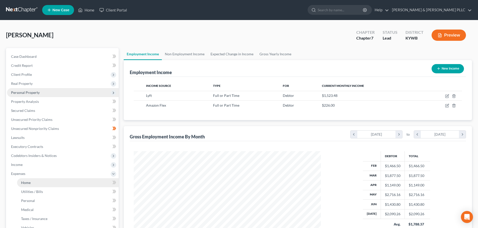
click at [42, 185] on link "Home" at bounding box center [68, 183] width 102 height 9
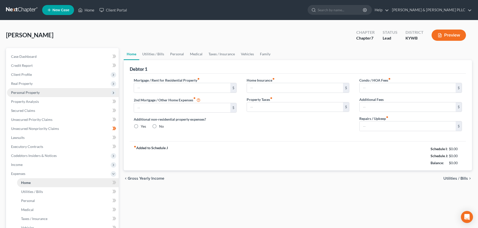
type input "1,200.00"
type input "0.00"
radio input "true"
type input "0.00"
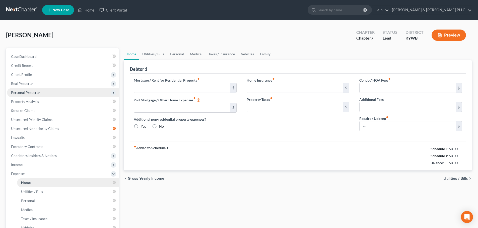
type input "0.00"
click at [447, 179] on span "Utilities / Bills" at bounding box center [455, 179] width 25 height 4
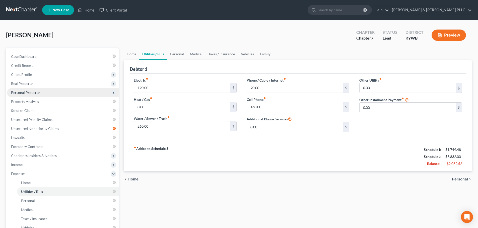
click at [458, 179] on span "Personal" at bounding box center [460, 180] width 16 height 4
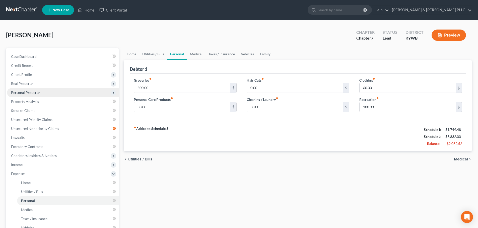
click at [458, 179] on div "Home Utilities / Bills Personal Medical Taxes / Insurance Vehicles Family Debto…" at bounding box center [297, 179] width 353 height 263
click at [459, 159] on span "Medical" at bounding box center [461, 159] width 14 height 4
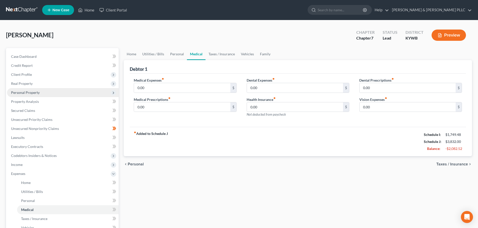
click at [459, 159] on div "chevron_left Personal Taxes / Insurance chevron_right" at bounding box center [298, 164] width 348 height 16
click at [456, 165] on span "Taxes / Insurance" at bounding box center [452, 165] width 32 height 4
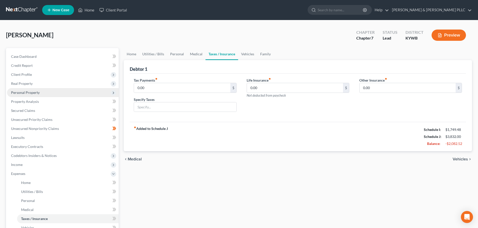
click at [140, 160] on span "Medical" at bounding box center [135, 159] width 14 height 4
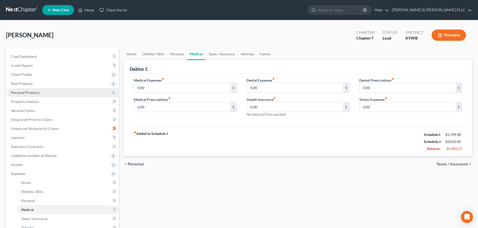
click at [137, 164] on span "Personal" at bounding box center [136, 165] width 16 height 4
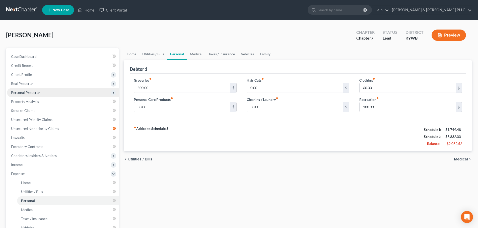
click at [137, 159] on span "Utilities / Bills" at bounding box center [140, 159] width 25 height 4
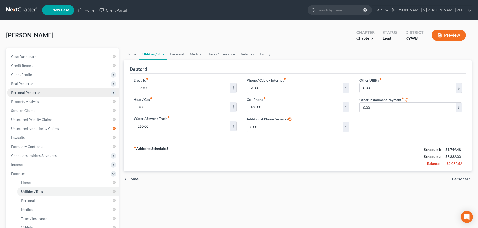
click at [134, 180] on span "Home" at bounding box center [133, 180] width 11 height 4
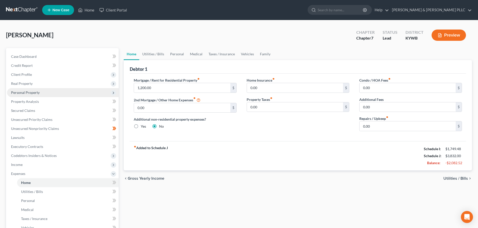
click at [455, 179] on span "Utilities / Bills" at bounding box center [455, 179] width 25 height 4
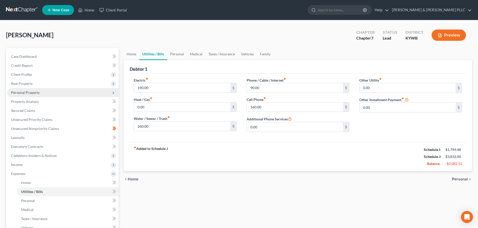
click at [456, 178] on span "Personal" at bounding box center [460, 180] width 16 height 4
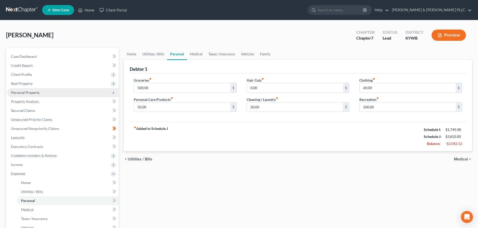
click at [456, 177] on div "Home Utilities / Bills Personal Medical Taxes / Insurance Vehicles Family Debto…" at bounding box center [297, 179] width 353 height 263
click at [462, 160] on span "Medical" at bounding box center [461, 159] width 14 height 4
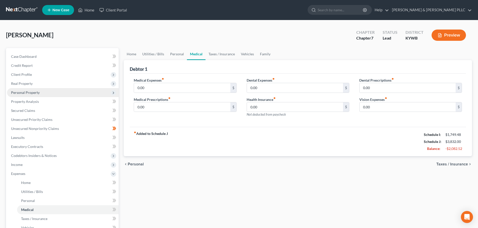
click at [455, 166] on span "Taxes / Insurance" at bounding box center [452, 165] width 32 height 4
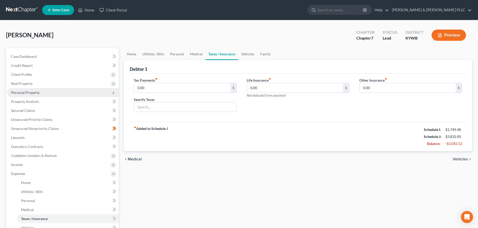
click at [455, 166] on div "chevron_left Medical Vehicles chevron_right" at bounding box center [298, 159] width 348 height 16
click at [459, 157] on span "Vehicles" at bounding box center [459, 159] width 15 height 4
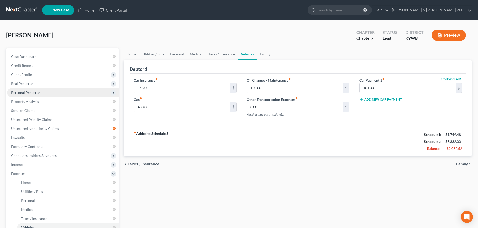
click at [460, 164] on span "Family" at bounding box center [462, 165] width 12 height 4
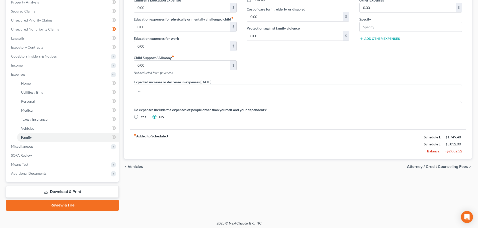
scroll to position [101, 0]
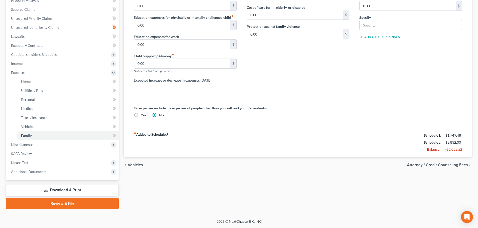
click at [433, 165] on span "Attorney / Credit Counseling Fees" at bounding box center [437, 165] width 61 height 4
select select "0"
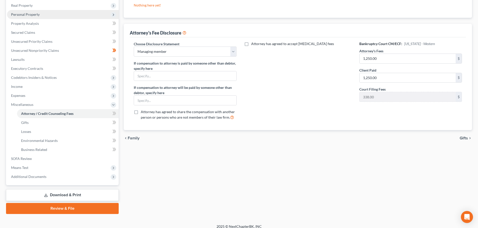
scroll to position [83, 0]
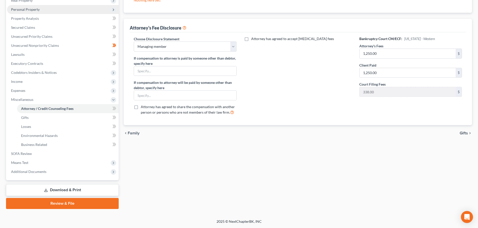
click at [462, 133] on span "Gifts" at bounding box center [463, 133] width 8 height 4
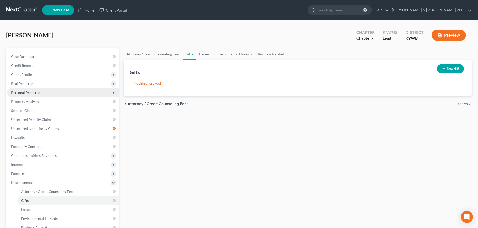
click at [465, 103] on span "Losses" at bounding box center [461, 104] width 13 height 4
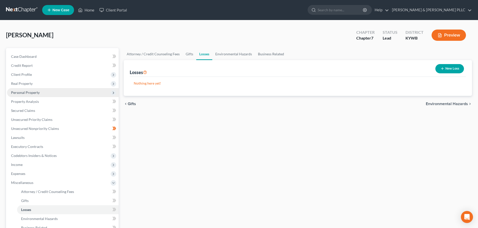
click at [457, 104] on span "Environmental Hazards" at bounding box center [447, 104] width 42 height 4
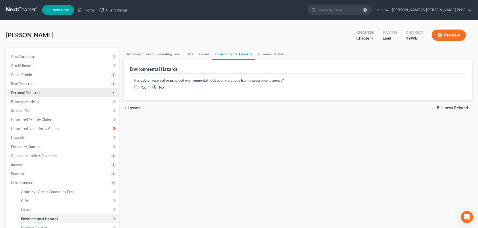
click at [444, 110] on span "Business Related" at bounding box center [452, 108] width 31 height 4
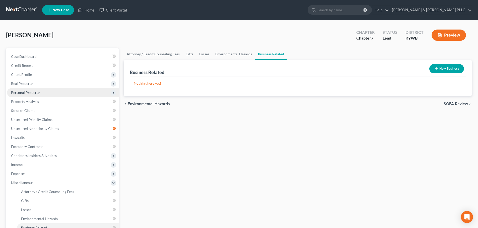
click at [455, 105] on span "SOFA Review" at bounding box center [455, 104] width 24 height 4
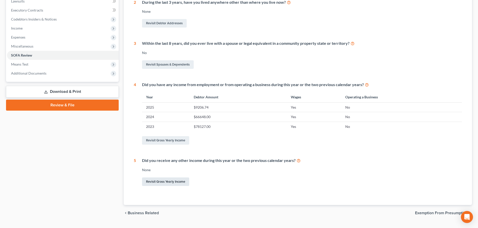
scroll to position [149, 0]
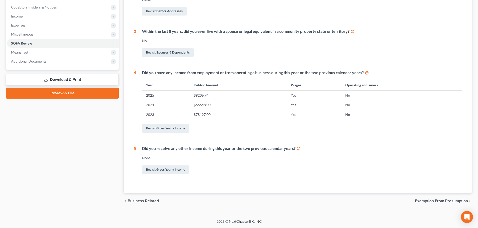
click at [422, 202] on span "Exemption from Presumption" at bounding box center [441, 201] width 53 height 4
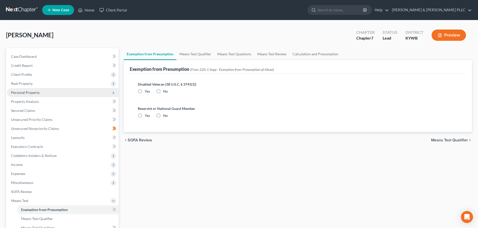
click at [163, 92] on label "No" at bounding box center [165, 91] width 5 height 5
click at [165, 92] on input "No" at bounding box center [166, 90] width 3 height 3
radio input "true"
click at [163, 116] on label "No" at bounding box center [165, 115] width 5 height 5
click at [165, 116] on input "No" at bounding box center [166, 114] width 3 height 3
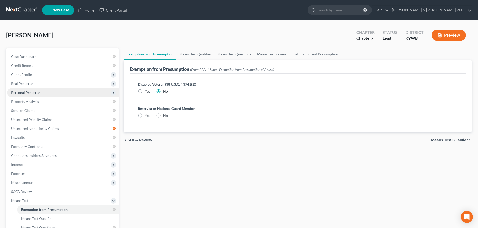
radio input "true"
click at [453, 139] on span "Means Test Qualifier" at bounding box center [449, 140] width 37 height 4
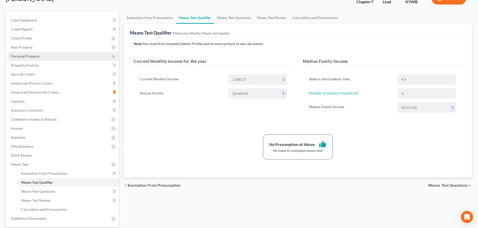
scroll to position [83, 0]
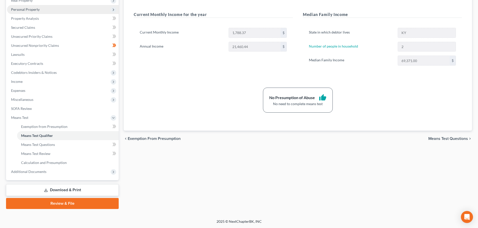
click at [442, 140] on span "Means Test Questions" at bounding box center [448, 139] width 40 height 4
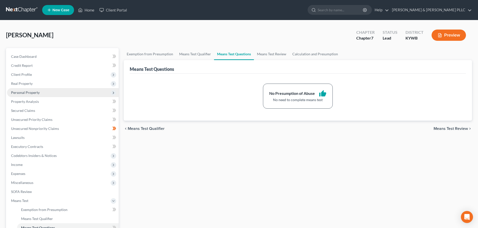
click at [442, 128] on span "Means Test Review" at bounding box center [450, 129] width 34 height 4
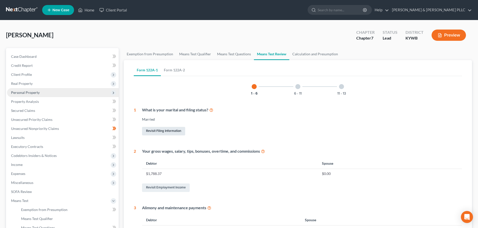
click at [156, 133] on link "Revisit Filing Information" at bounding box center [163, 131] width 43 height 9
select select "1"
select select "0"
select select "33"
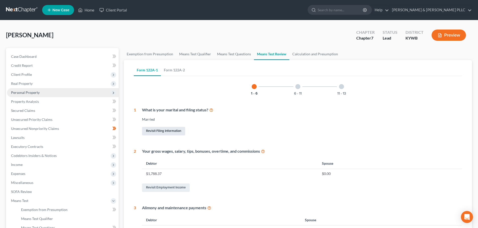
select select "0"
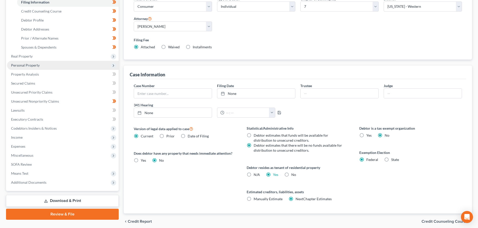
scroll to position [100, 0]
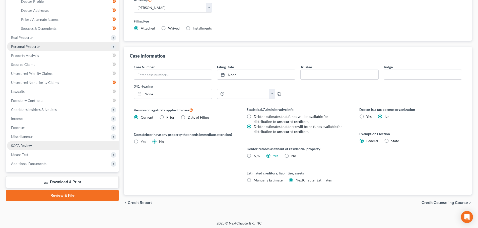
click at [24, 147] on span "SOFA Review" at bounding box center [21, 146] width 21 height 4
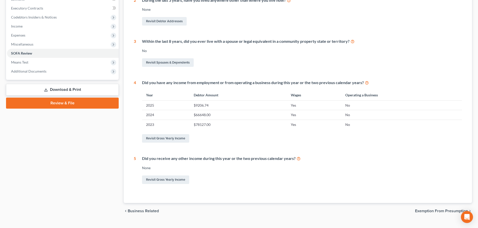
scroll to position [149, 0]
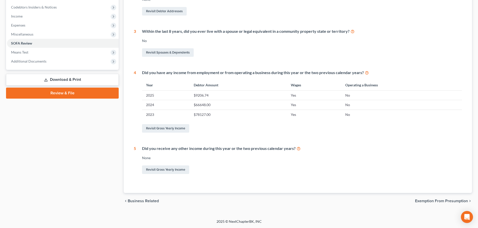
click at [427, 202] on span "Exemption from Presumption" at bounding box center [441, 201] width 53 height 4
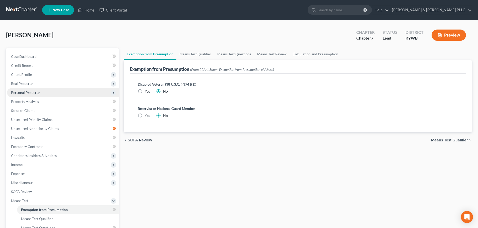
click at [436, 138] on span "Means Test Qualifier" at bounding box center [449, 140] width 37 height 4
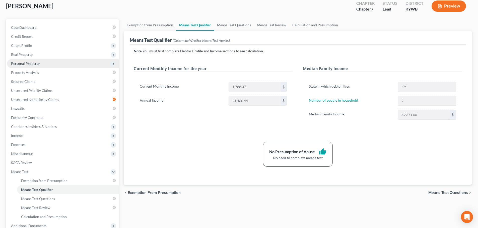
scroll to position [83, 0]
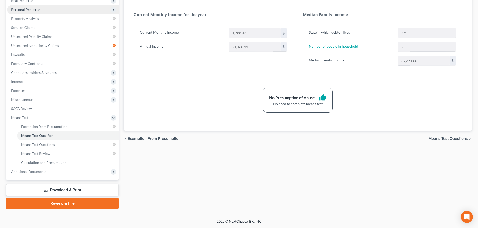
click at [436, 141] on span "Means Test Questions" at bounding box center [448, 139] width 40 height 4
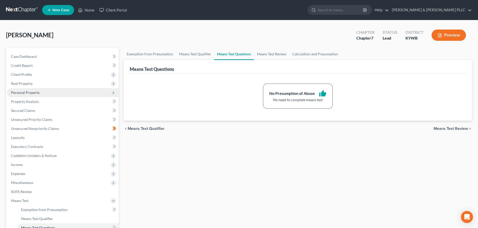
click at [453, 127] on span "Means Test Review" at bounding box center [450, 129] width 34 height 4
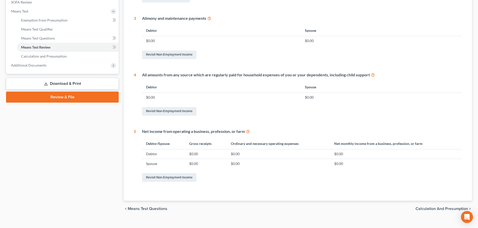
scroll to position [198, 0]
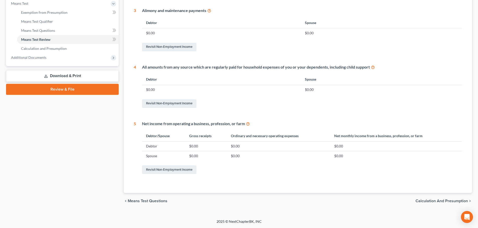
click at [427, 200] on span "Calculation and Presumption" at bounding box center [441, 201] width 52 height 4
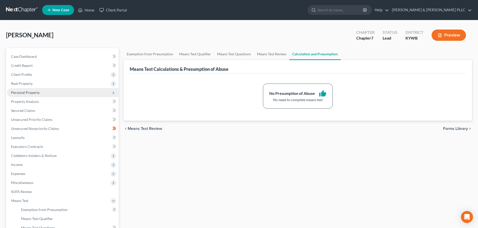
click at [449, 128] on span "Forms Library" at bounding box center [455, 129] width 25 height 4
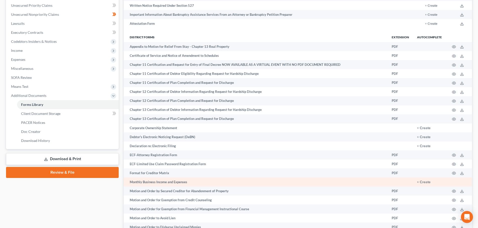
scroll to position [125, 0]
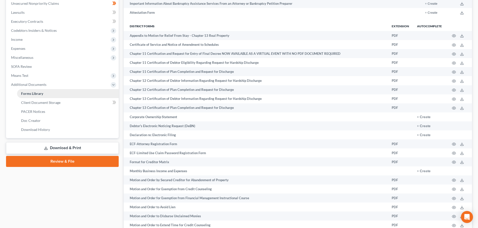
drag, startPoint x: 83, startPoint y: 100, endPoint x: 53, endPoint y: 96, distance: 30.6
click at [53, 96] on link "Forms Library" at bounding box center [68, 93] width 102 height 9
click at [54, 104] on span "Client Document Storage" at bounding box center [40, 103] width 39 height 4
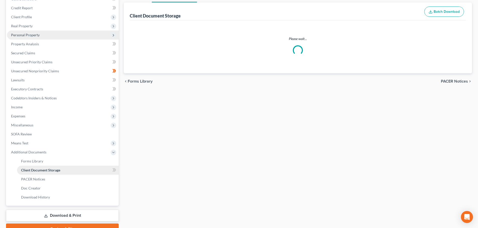
select select "74"
select select "7"
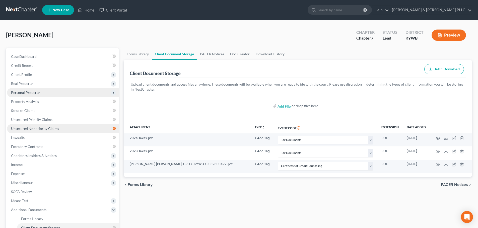
click at [45, 130] on span "Unsecured Nonpriority Claims" at bounding box center [35, 129] width 48 height 4
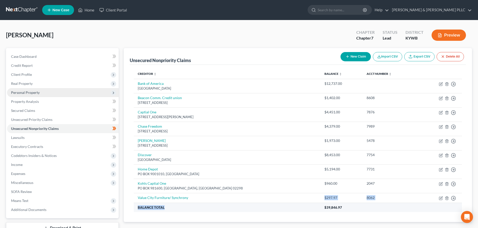
click at [187, 208] on tbody "Bank of America [GEOGRAPHIC_DATA] $12,737.00 Move to D Move to E Move to G Move…" at bounding box center [298, 145] width 328 height 133
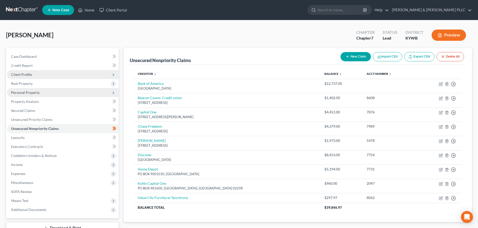
click at [113, 76] on icon at bounding box center [113, 75] width 4 height 4
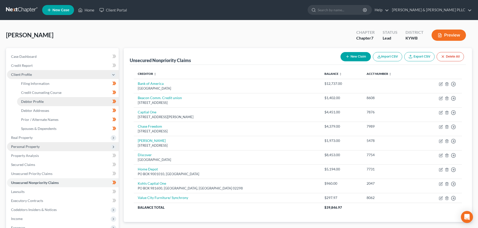
click at [49, 103] on link "Debtor Profile" at bounding box center [68, 101] width 102 height 9
select select "1"
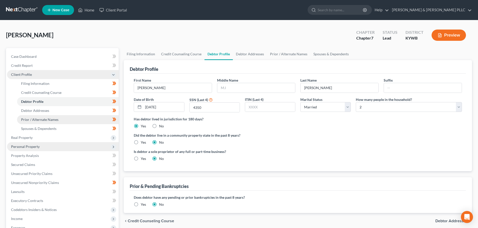
click at [50, 121] on span "Prior / Alternate Names" at bounding box center [39, 120] width 37 height 4
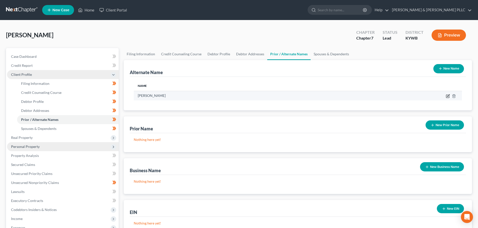
click at [446, 96] on icon at bounding box center [447, 96] width 3 height 3
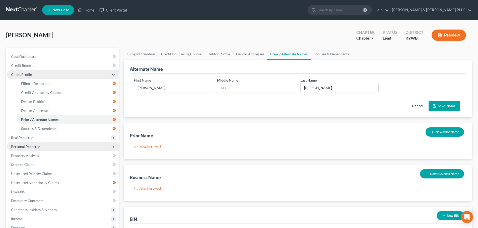
click at [440, 108] on button "Save Name" at bounding box center [443, 106] width 31 height 11
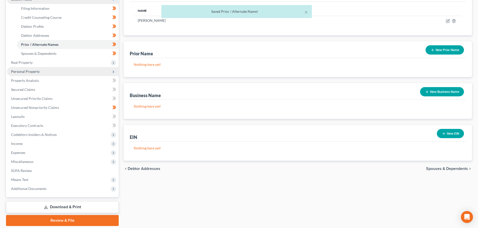
scroll to position [25, 0]
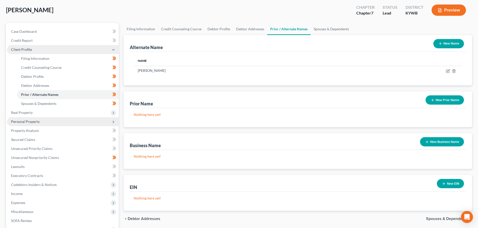
click at [447, 41] on button "New Name" at bounding box center [448, 43] width 31 height 9
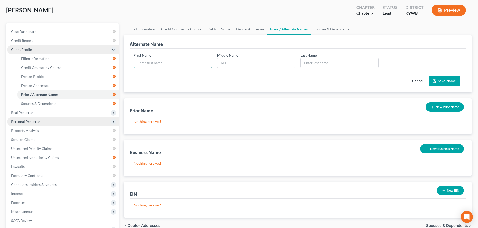
click at [172, 63] on input "text" at bounding box center [173, 63] width 78 height 10
type input "[PERSON_NAME]"
type input "G"
type input "[PERSON_NAME]"
click at [446, 82] on button "Save Name" at bounding box center [443, 81] width 31 height 11
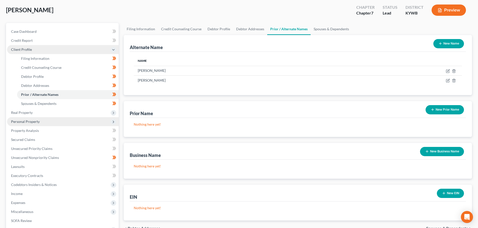
click at [447, 44] on button "New Name" at bounding box center [448, 43] width 31 height 9
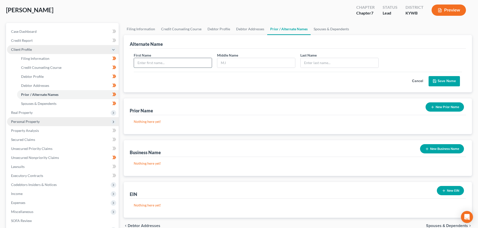
click at [187, 64] on input "text" at bounding box center [173, 63] width 78 height 10
type input "[PERSON_NAME]"
click at [306, 62] on input "Grrin-[PERSON_NAME]" at bounding box center [339, 63] width 78 height 10
type input "[PERSON_NAME]"
click at [449, 80] on button "Save Name" at bounding box center [443, 81] width 31 height 11
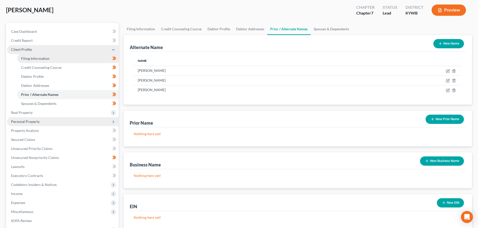
click at [59, 58] on link "Filing Information" at bounding box center [68, 58] width 102 height 9
select select "1"
select select "0"
select select "33"
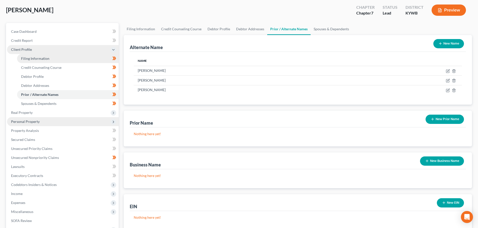
select select "0"
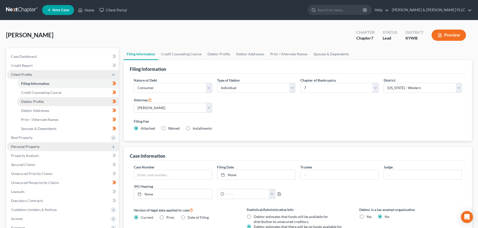
click at [36, 103] on span "Debtor Profile" at bounding box center [32, 102] width 23 height 4
select select "1"
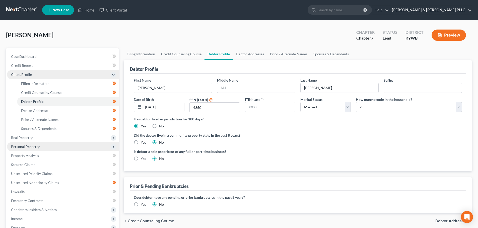
click at [469, 10] on link "[PERSON_NAME] & [PERSON_NAME] PLLC" at bounding box center [430, 10] width 82 height 9
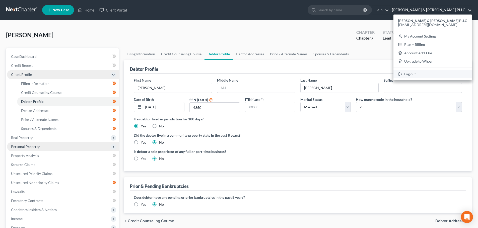
click at [437, 75] on link "Log out" at bounding box center [432, 74] width 78 height 9
